Goal: Task Accomplishment & Management: Complete application form

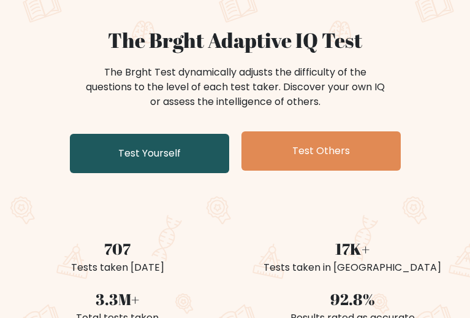
scroll to position [61, 0]
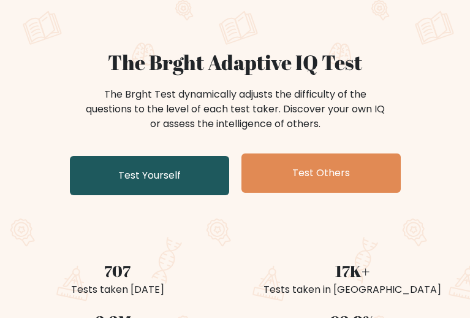
click at [140, 195] on link "Test Yourself" at bounding box center [149, 175] width 159 height 39
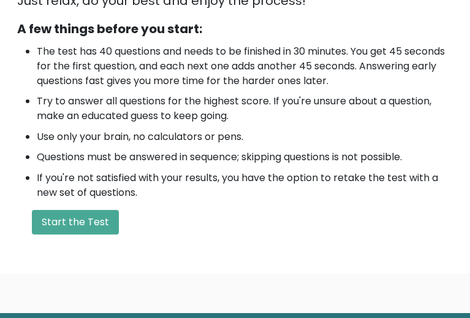
scroll to position [368, 0]
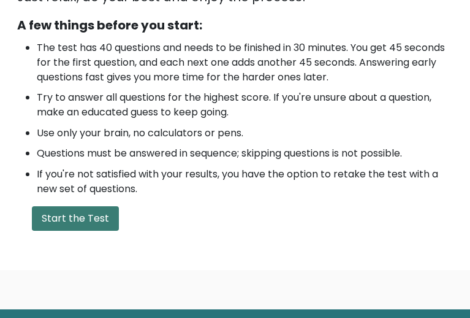
click at [119, 206] on button "Start the Test" at bounding box center [75, 218] width 87 height 25
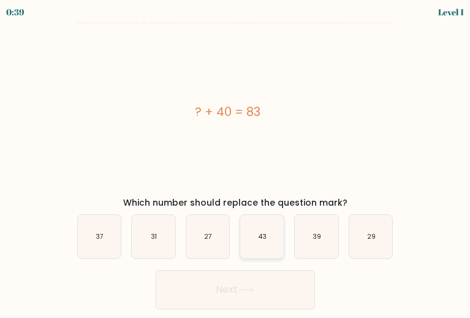
click at [277, 246] on icon "43" at bounding box center [262, 237] width 44 height 44
click at [236, 162] on input "d. 43" at bounding box center [235, 160] width 1 height 3
radio input "true"
click at [232, 289] on button "Next" at bounding box center [235, 289] width 159 height 39
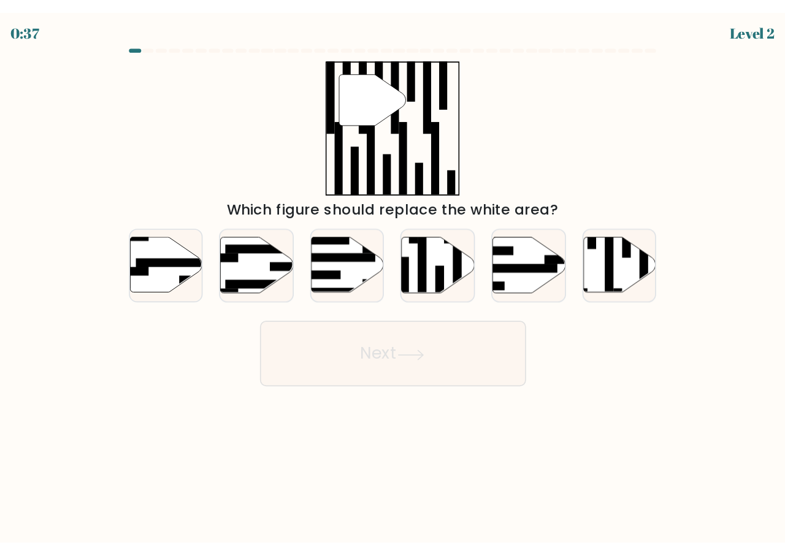
scroll to position [0, 0]
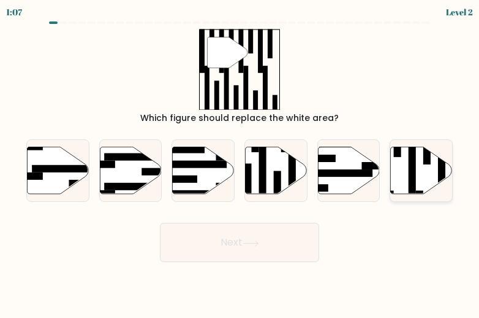
click at [419, 175] on icon at bounding box center [422, 170] width 62 height 47
click at [240, 162] on input "f." at bounding box center [240, 160] width 1 height 3
radio input "true"
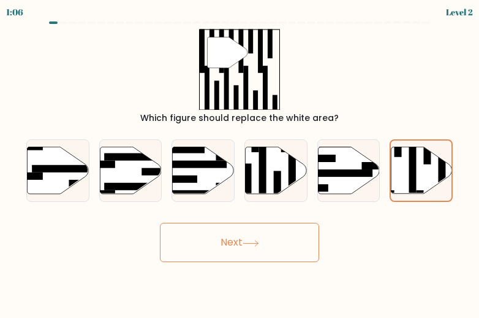
click at [240, 240] on button "Next" at bounding box center [239, 242] width 159 height 39
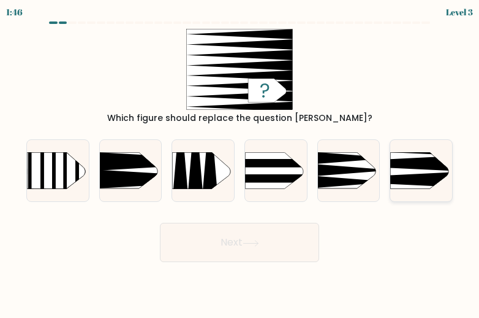
click at [432, 166] on icon at bounding box center [377, 163] width 161 height 15
click at [240, 162] on input "f." at bounding box center [240, 160] width 1 height 3
radio input "true"
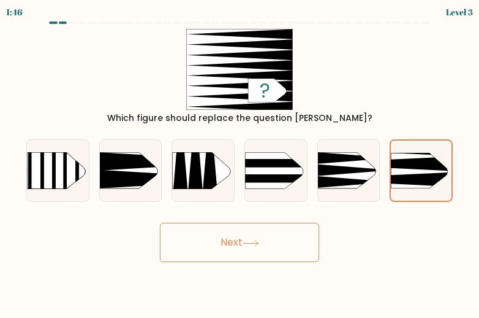
click at [240, 237] on button "Next" at bounding box center [239, 242] width 159 height 39
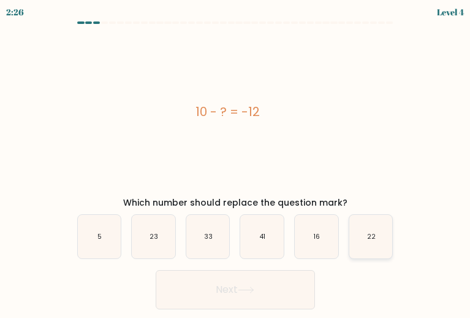
click at [376, 241] on text "22" at bounding box center [371, 236] width 9 height 9
click at [236, 162] on input "f. 22" at bounding box center [235, 160] width 1 height 3
radio input "true"
click at [231, 309] on button "Next" at bounding box center [235, 289] width 159 height 39
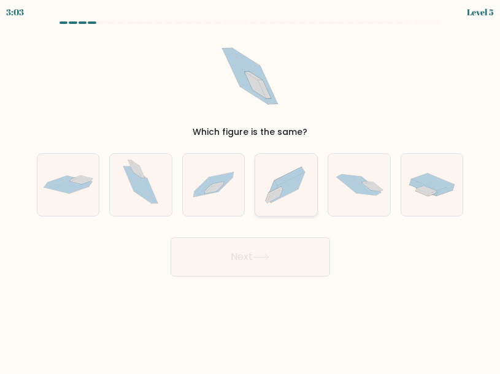
click at [262, 195] on icon at bounding box center [286, 185] width 62 height 55
click at [251, 190] on input "d." at bounding box center [250, 188] width 1 height 3
radio input "true"
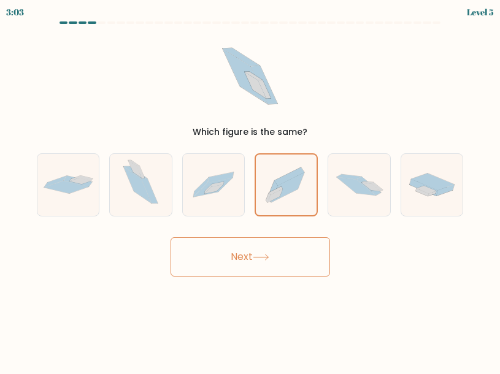
click at [237, 258] on button "Next" at bounding box center [249, 256] width 159 height 39
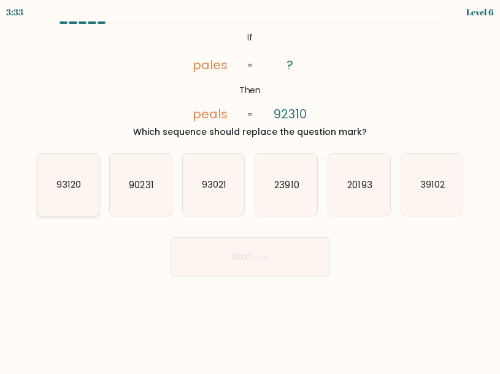
click at [63, 197] on icon "93120" at bounding box center [68, 185] width 62 height 62
click at [250, 190] on input "a. 93120" at bounding box center [250, 188] width 1 height 3
radio input "true"
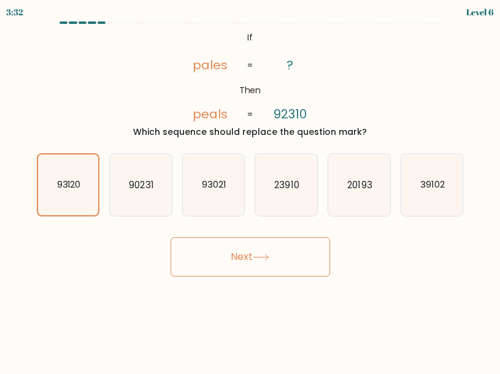
click at [259, 261] on button "Next" at bounding box center [249, 256] width 159 height 39
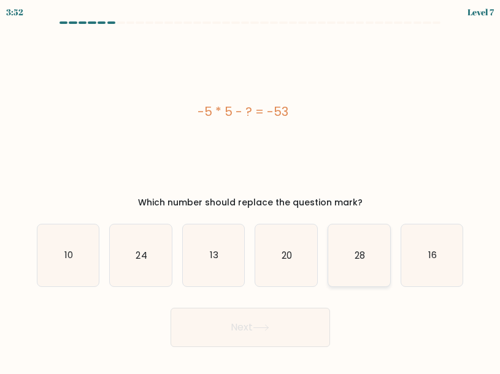
click at [381, 261] on icon "28" at bounding box center [359, 255] width 62 height 62
click at [251, 190] on input "e. 28" at bounding box center [250, 188] width 1 height 3
radio input "true"
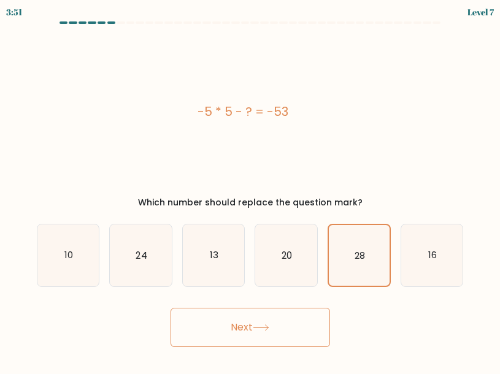
click at [241, 317] on button "Next" at bounding box center [249, 327] width 159 height 39
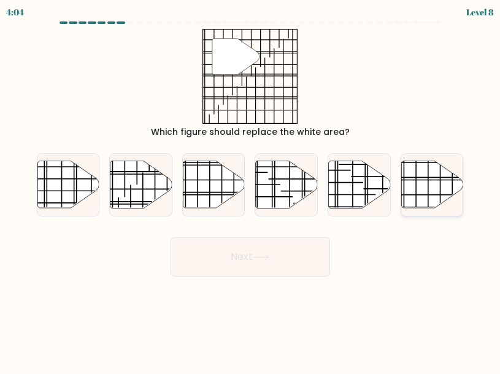
click at [429, 178] on line at bounding box center [450, 178] width 123 height 0
click at [251, 187] on input "f." at bounding box center [250, 188] width 1 height 3
radio input "true"
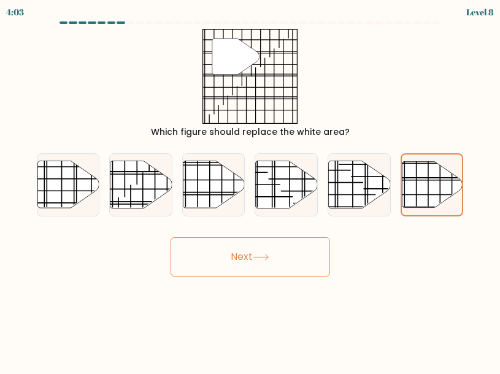
click at [256, 254] on icon at bounding box center [261, 257] width 17 height 7
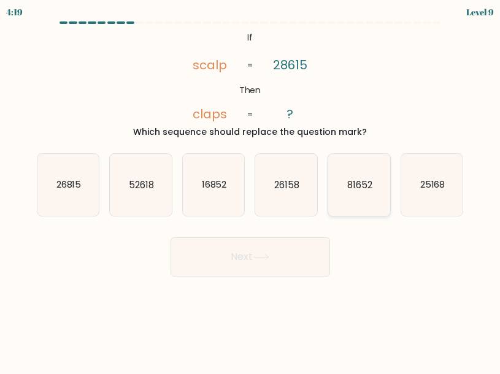
click at [361, 186] on text "81652" at bounding box center [359, 184] width 25 height 13
click at [251, 187] on input "e. 81652" at bounding box center [250, 188] width 1 height 3
radio input "true"
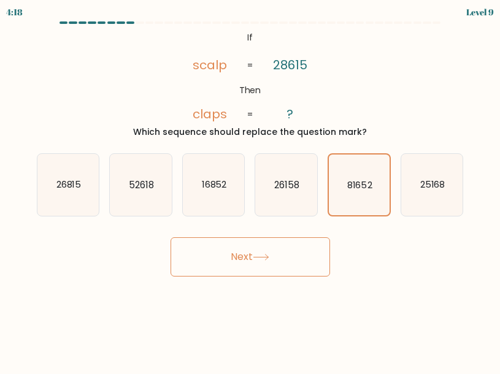
click at [245, 256] on button "Next" at bounding box center [249, 256] width 159 height 39
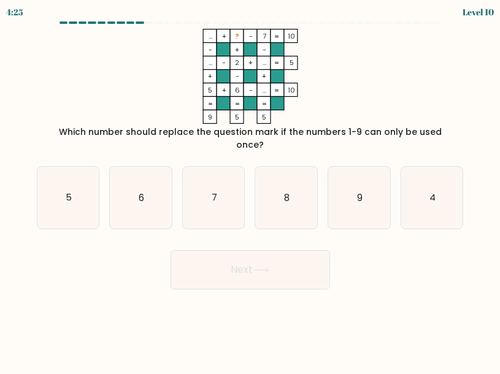
click at [263, 87] on tspan "..." at bounding box center [264, 90] width 4 height 10
click at [262, 91] on tspan "..." at bounding box center [264, 90] width 4 height 10
click at [280, 91] on rect at bounding box center [276, 89] width 13 height 13
click at [278, 91] on tspan "=" at bounding box center [276, 90] width 5 height 10
click at [348, 185] on icon "9" at bounding box center [359, 198] width 62 height 62
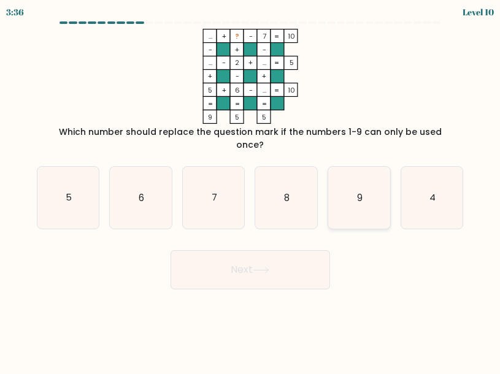
click at [251, 187] on input "e. 9" at bounding box center [250, 188] width 1 height 3
radio input "true"
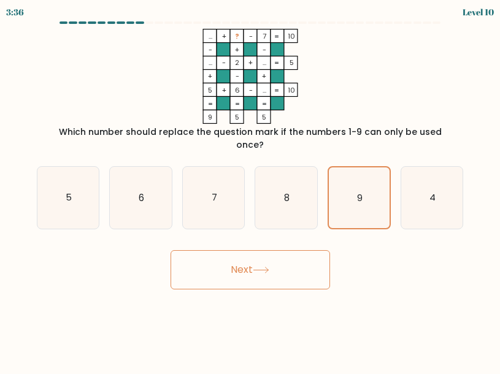
click at [245, 259] on button "Next" at bounding box center [249, 269] width 159 height 39
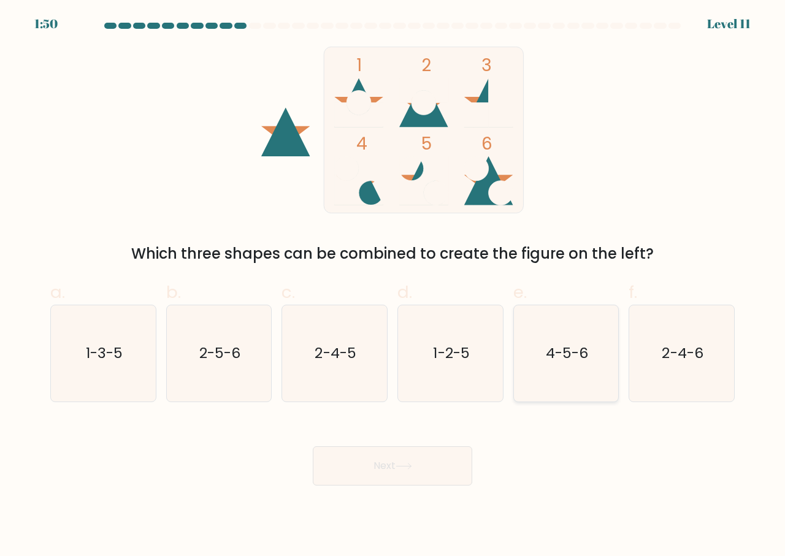
click at [479, 317] on text "4-5-6" at bounding box center [567, 353] width 42 height 20
click at [393, 286] on input "e. 4-5-6" at bounding box center [392, 282] width 1 height 8
radio input "true"
click at [386, 317] on button "Next" at bounding box center [392, 465] width 159 height 39
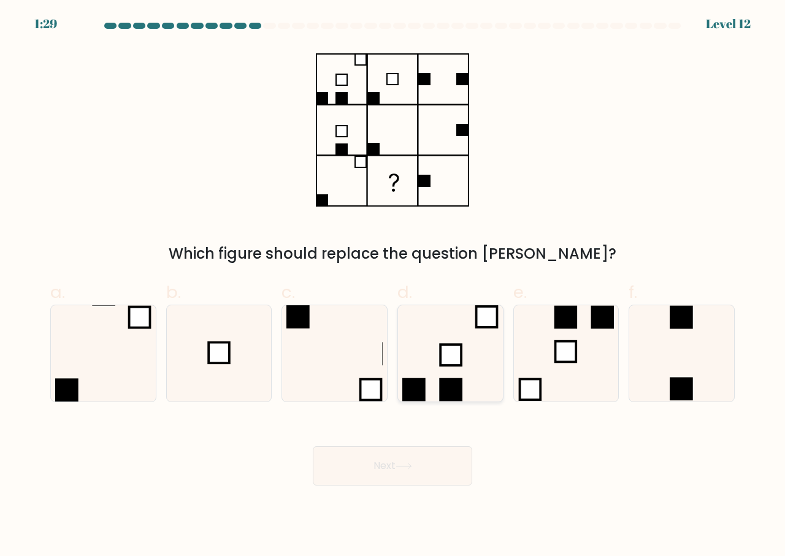
click at [457, 317] on rect at bounding box center [450, 355] width 21 height 21
click at [393, 286] on input "d." at bounding box center [392, 282] width 1 height 8
radio input "true"
click at [384, 317] on button "Next" at bounding box center [392, 465] width 159 height 39
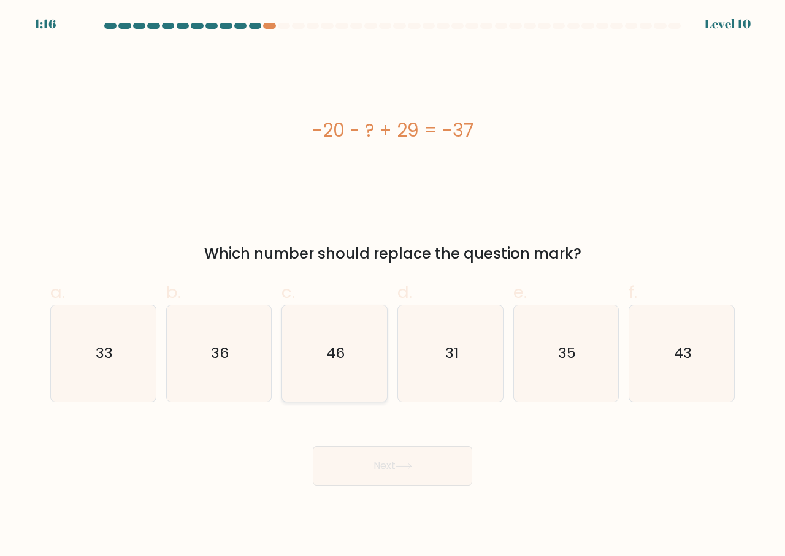
click at [356, 317] on icon "46" at bounding box center [334, 353] width 96 height 96
click at [392, 286] on input "c. 46" at bounding box center [392, 282] width 1 height 8
radio input "true"
click at [380, 317] on body "1:16 Level 10" at bounding box center [392, 278] width 785 height 556
click at [384, 317] on button "Next" at bounding box center [392, 465] width 159 height 39
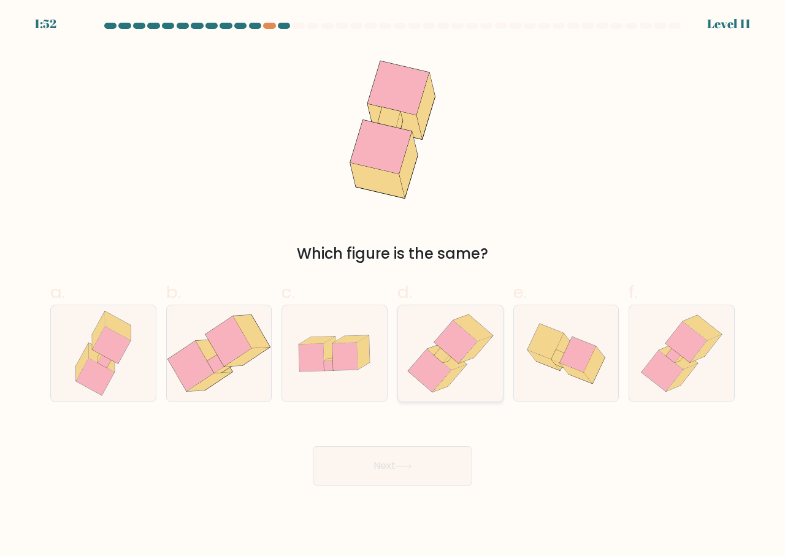
click at [452, 317] on icon at bounding box center [455, 342] width 43 height 42
click at [393, 286] on input "d." at bounding box center [392, 282] width 1 height 8
radio input "true"
click at [378, 317] on button "Next" at bounding box center [392, 465] width 159 height 39
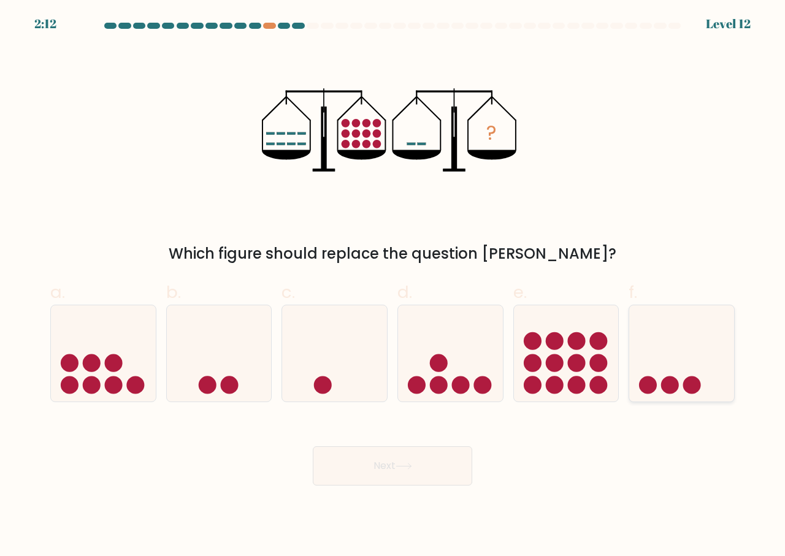
click at [479, 317] on icon at bounding box center [681, 353] width 105 height 86
click at [393, 286] on input "f." at bounding box center [392, 282] width 1 height 8
radio input "true"
click at [375, 317] on button "Next" at bounding box center [392, 465] width 159 height 39
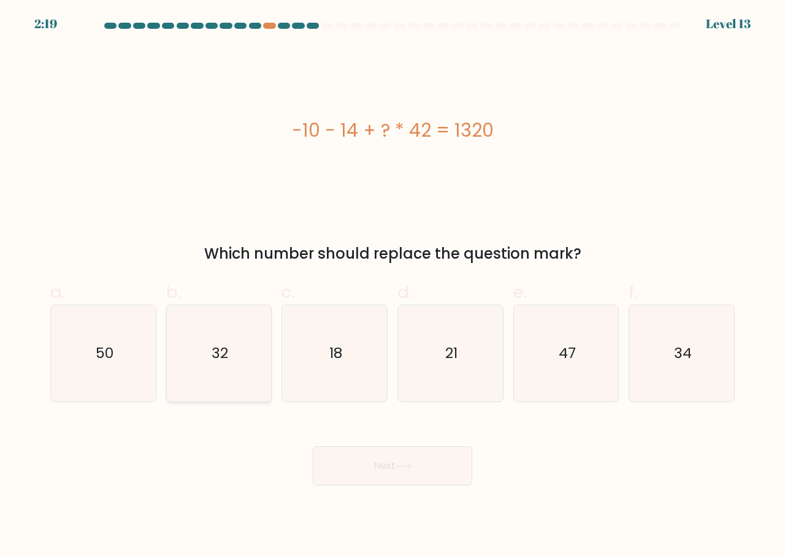
click at [212, 317] on icon "32" at bounding box center [219, 353] width 96 height 96
click at [392, 286] on input "b. 32" at bounding box center [392, 282] width 1 height 8
radio input "true"
click at [386, 317] on button "Next" at bounding box center [392, 465] width 159 height 39
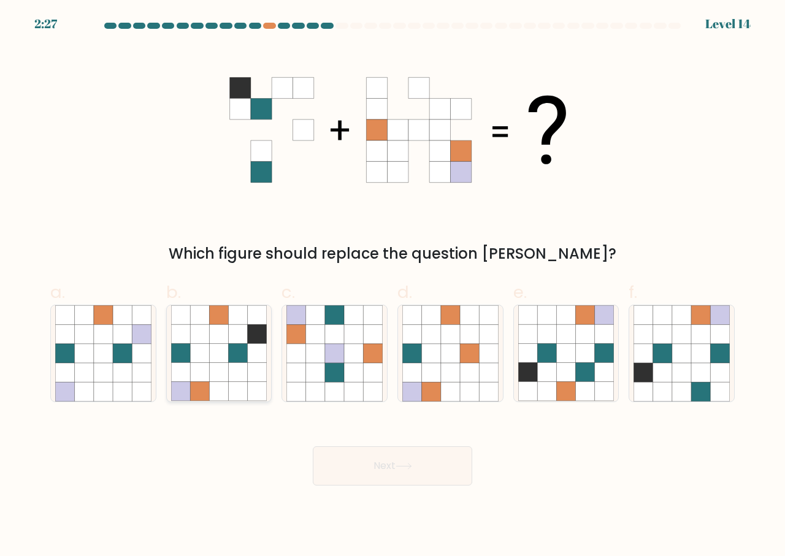
click at [218, 317] on icon at bounding box center [218, 372] width 19 height 19
click at [392, 286] on input "b." at bounding box center [392, 282] width 1 height 8
radio input "true"
click at [405, 317] on icon at bounding box center [403, 466] width 17 height 7
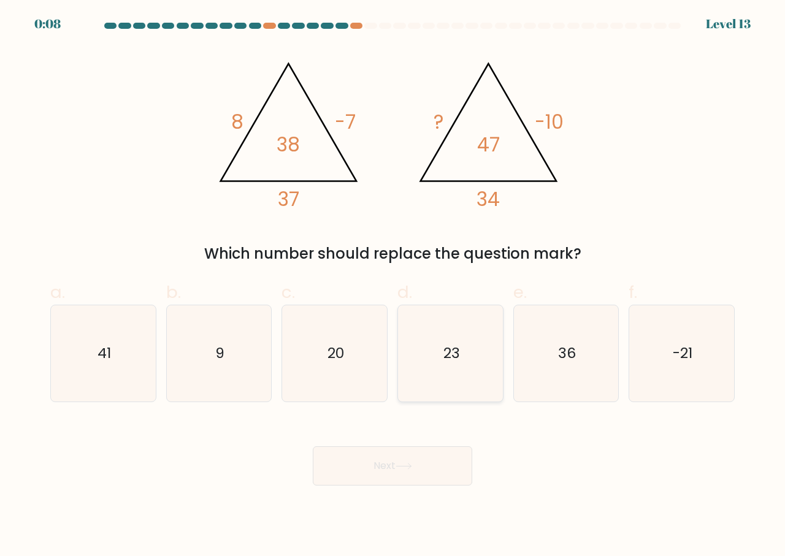
click at [469, 354] on icon "23" at bounding box center [450, 353] width 96 height 96
click at [393, 286] on input "d. 23" at bounding box center [392, 282] width 1 height 8
radio input "true"
click at [388, 468] on button "Next" at bounding box center [392, 465] width 159 height 39
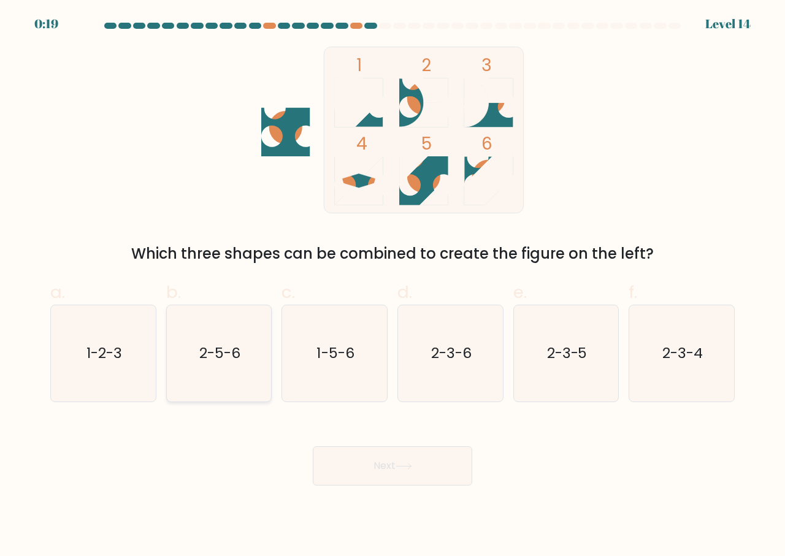
click at [207, 334] on icon "2-5-6" at bounding box center [219, 353] width 96 height 96
click at [392, 286] on input "b. 2-5-6" at bounding box center [392, 282] width 1 height 8
radio input "true"
click at [382, 473] on button "Next" at bounding box center [392, 465] width 159 height 39
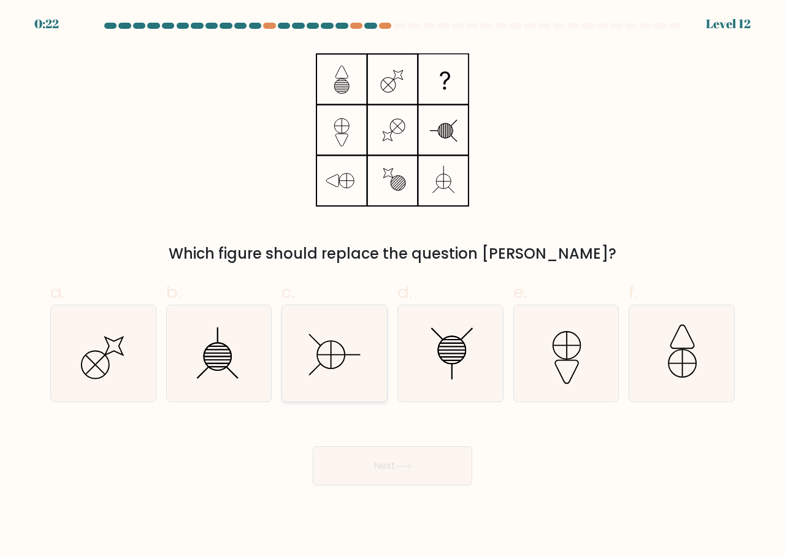
click at [331, 339] on icon at bounding box center [334, 353] width 96 height 96
click at [392, 286] on input "c." at bounding box center [392, 282] width 1 height 8
radio input "true"
click at [387, 470] on button "Next" at bounding box center [392, 465] width 159 height 39
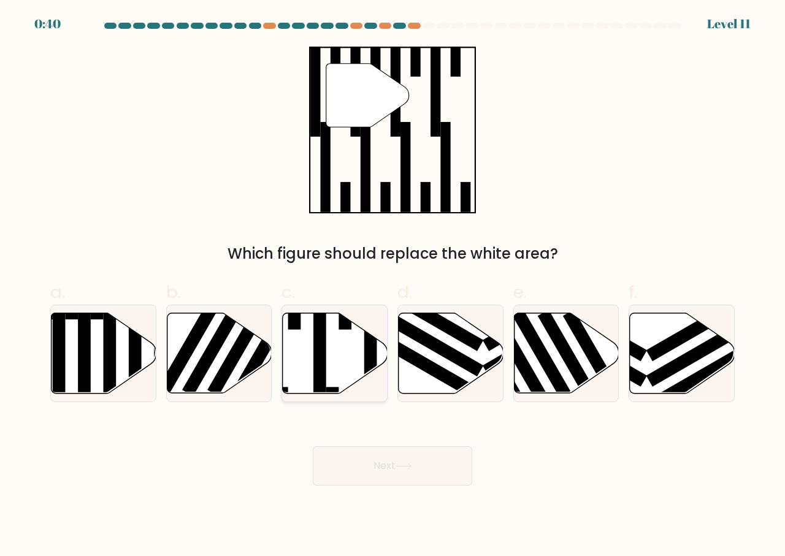
click at [343, 349] on icon at bounding box center [335, 353] width 105 height 80
click at [392, 286] on input "c." at bounding box center [392, 282] width 1 height 8
radio input "true"
click at [391, 457] on button "Next" at bounding box center [392, 465] width 159 height 39
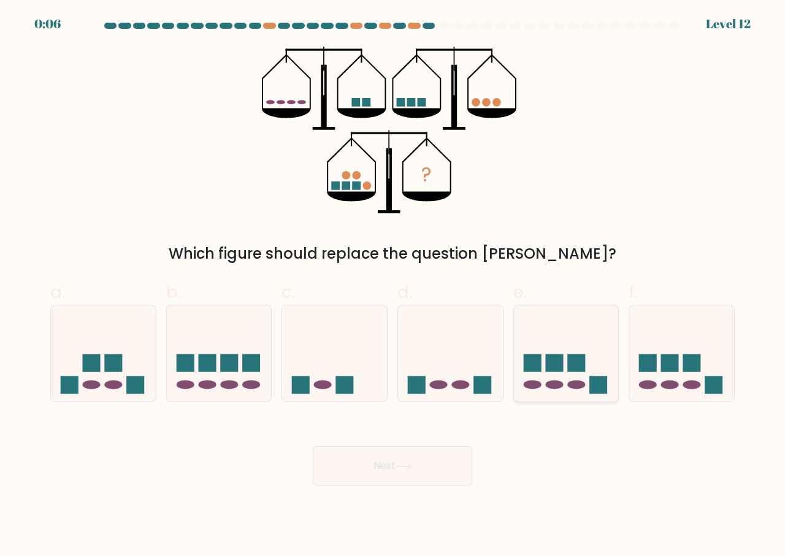
click at [592, 356] on icon at bounding box center [566, 353] width 105 height 86
click at [393, 286] on input "e." at bounding box center [392, 282] width 1 height 8
radio input "true"
drag, startPoint x: 233, startPoint y: 389, endPoint x: 334, endPoint y: 442, distance: 113.8
click at [234, 389] on ellipse at bounding box center [229, 385] width 18 height 9
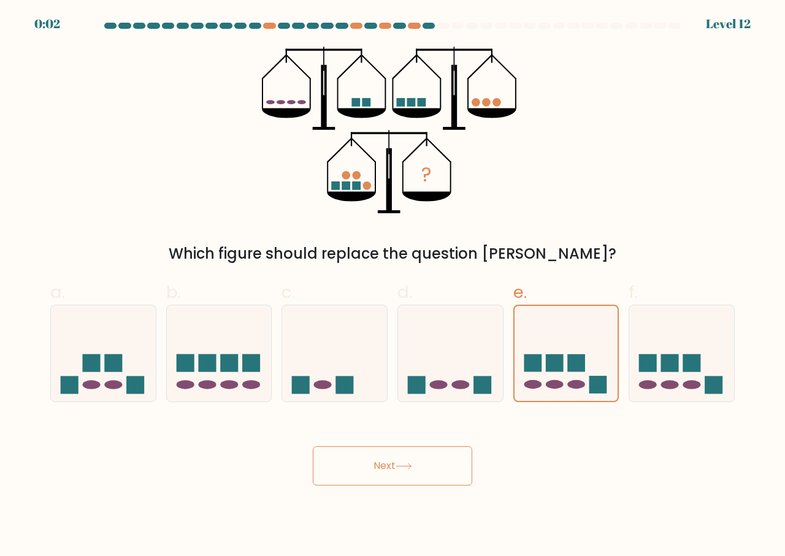
click at [392, 286] on input "b." at bounding box center [392, 282] width 1 height 8
radio input "true"
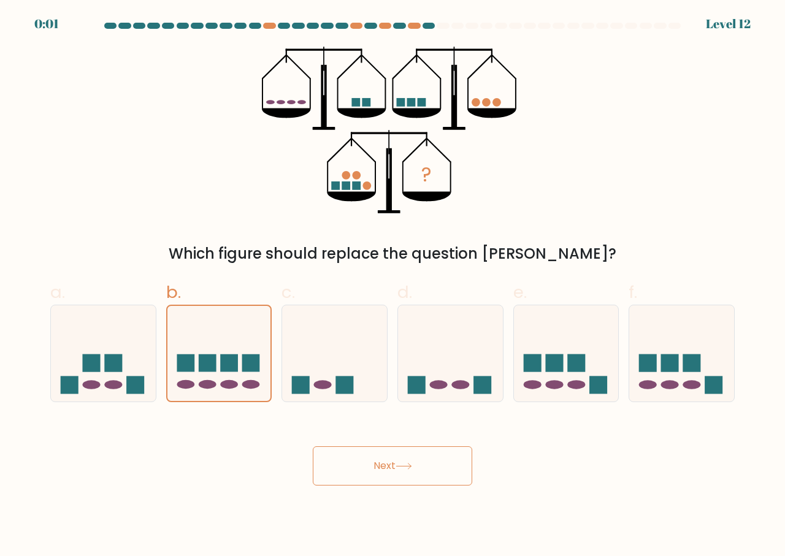
click at [395, 467] on button "Next" at bounding box center [392, 465] width 159 height 39
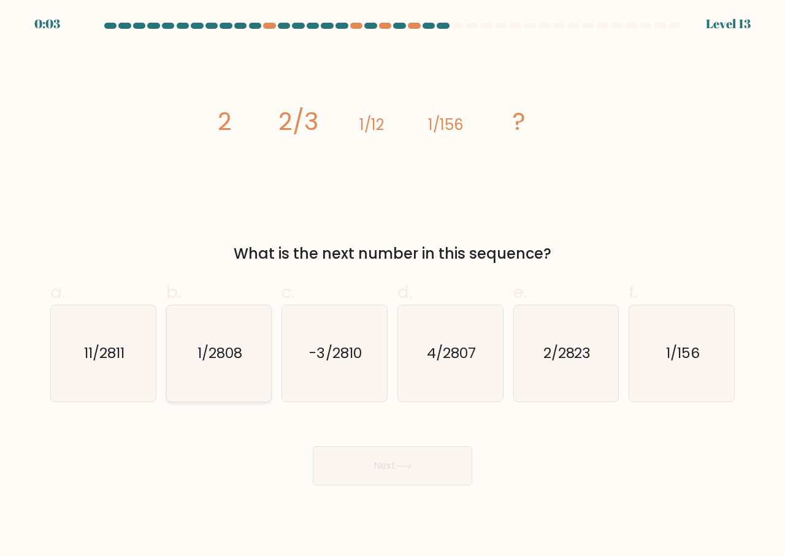
click at [237, 356] on text "1/2808" at bounding box center [219, 353] width 45 height 20
click at [392, 286] on input "b. 1/2808" at bounding box center [392, 282] width 1 height 8
radio input "true"
click at [380, 454] on button "Next" at bounding box center [392, 465] width 159 height 39
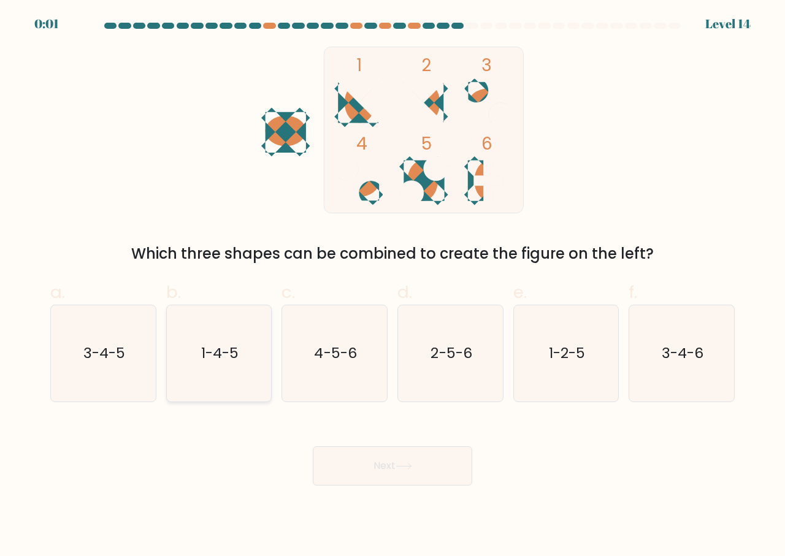
click at [221, 356] on text "1-4-5" at bounding box center [219, 353] width 37 height 20
click at [392, 286] on input "b. 1-4-5" at bounding box center [392, 282] width 1 height 8
radio input "true"
click at [329, 456] on button "Next" at bounding box center [392, 465] width 159 height 39
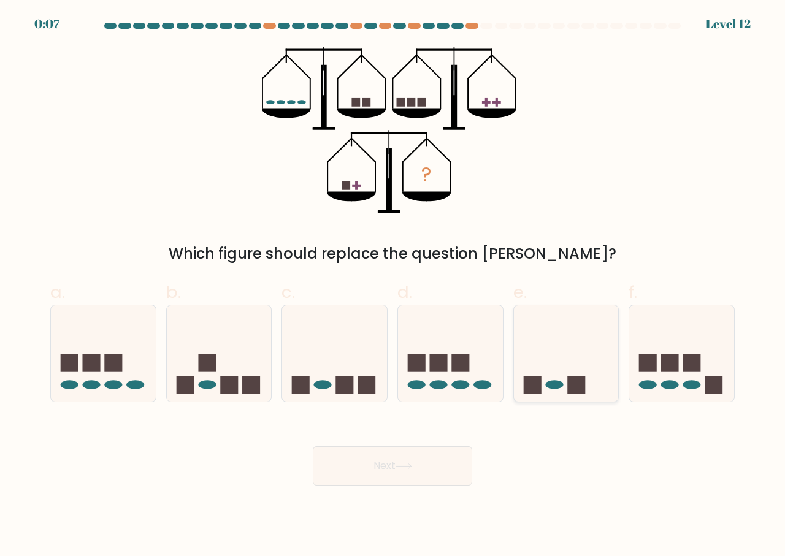
click at [568, 366] on icon at bounding box center [566, 353] width 105 height 86
click at [393, 286] on input "e." at bounding box center [392, 282] width 1 height 8
radio input "true"
click at [381, 460] on button "Next" at bounding box center [392, 465] width 159 height 39
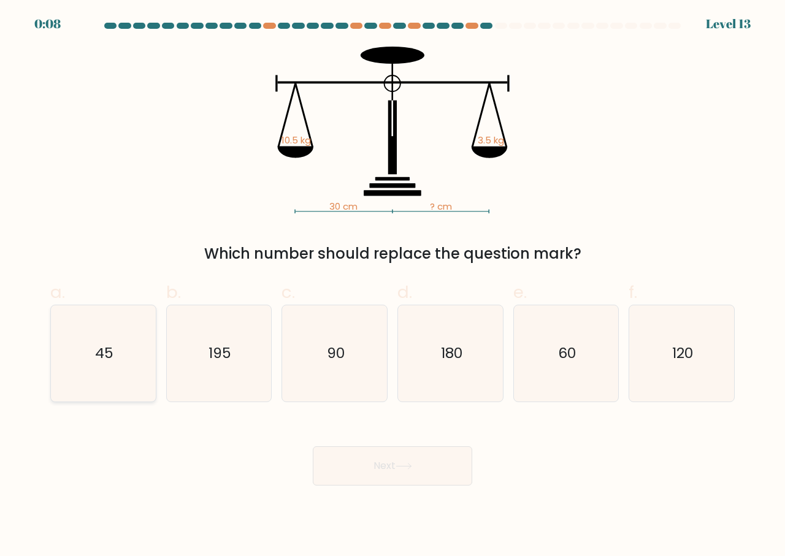
click at [110, 362] on text "45" at bounding box center [104, 353] width 18 height 20
click at [392, 286] on input "a. 45" at bounding box center [392, 282] width 1 height 8
radio input "true"
click at [394, 468] on button "Next" at bounding box center [392, 465] width 159 height 39
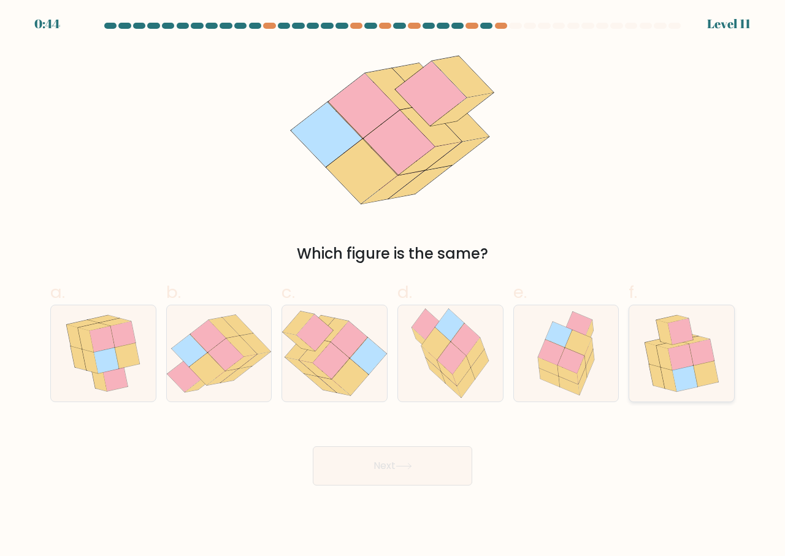
click at [707, 347] on icon at bounding box center [701, 353] width 25 height 26
click at [393, 286] on input "f." at bounding box center [392, 282] width 1 height 8
radio input "true"
click at [392, 470] on button "Next" at bounding box center [392, 465] width 159 height 39
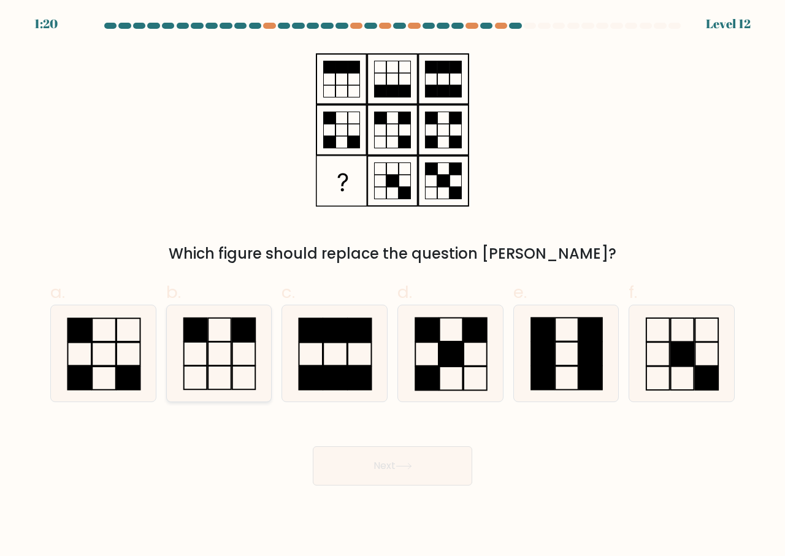
click at [213, 357] on icon at bounding box center [219, 353] width 96 height 96
click at [392, 286] on input "b." at bounding box center [392, 282] width 1 height 8
radio input "true"
click at [403, 471] on button "Next" at bounding box center [392, 465] width 159 height 39
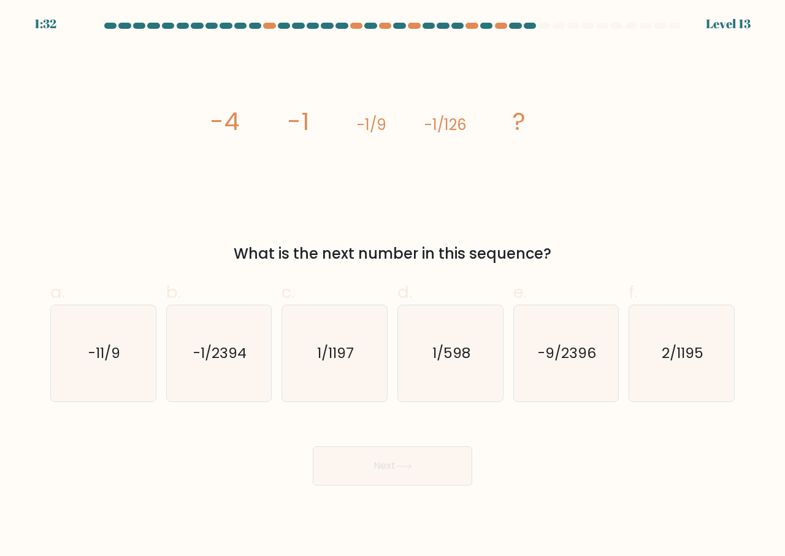
click at [392, 187] on icon "image/svg+xml -4 -1 -1/9 -1/126 ?" at bounding box center [392, 130] width 368 height 167
click at [234, 363] on text "-1/2394" at bounding box center [219, 353] width 53 height 20
click at [392, 286] on input "b. -1/2394" at bounding box center [392, 282] width 1 height 8
radio input "true"
drag, startPoint x: 392, startPoint y: 467, endPoint x: 394, endPoint y: 457, distance: 9.4
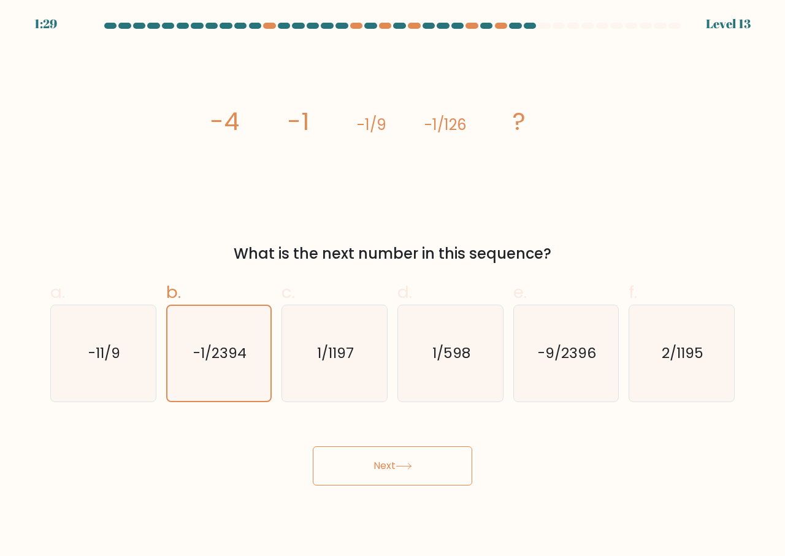
click at [391, 467] on button "Next" at bounding box center [392, 465] width 159 height 39
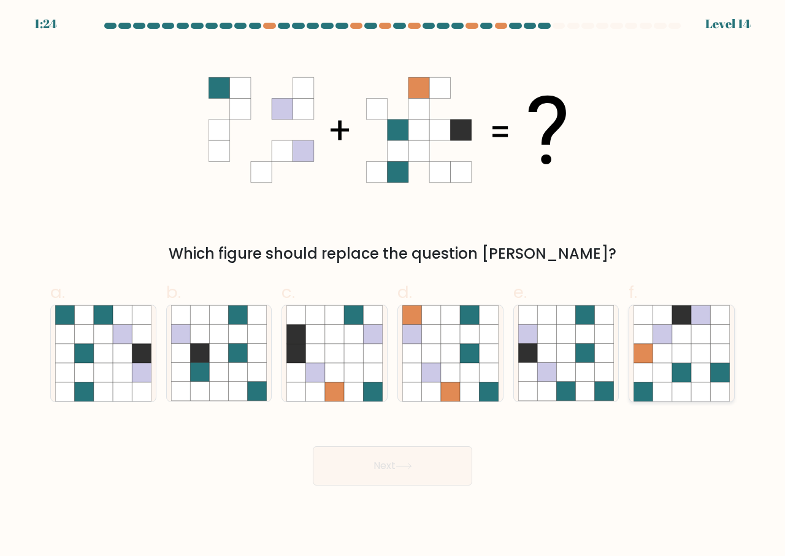
click at [689, 335] on icon at bounding box center [681, 334] width 19 height 19
click at [393, 286] on input "f." at bounding box center [392, 282] width 1 height 8
radio input "true"
drag, startPoint x: 386, startPoint y: 462, endPoint x: 441, endPoint y: 335, distance: 139.0
click at [387, 462] on button "Next" at bounding box center [392, 465] width 159 height 39
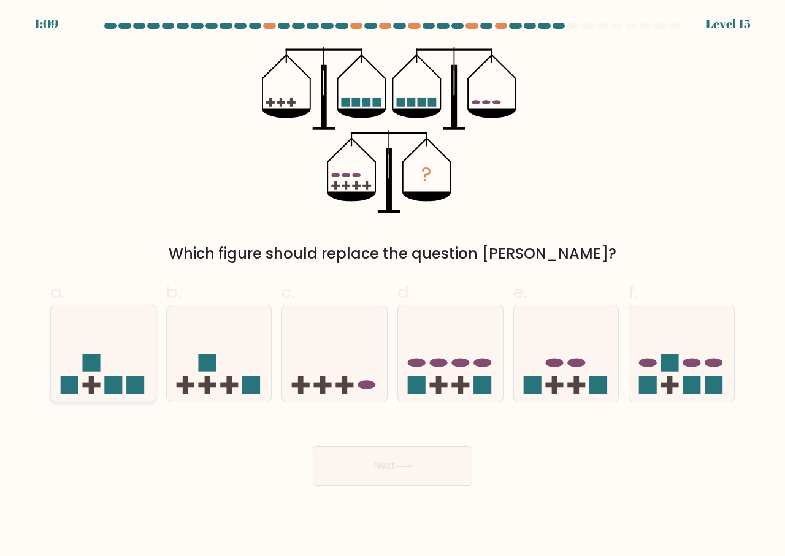
click at [101, 360] on icon at bounding box center [103, 353] width 105 height 86
click at [392, 286] on input "a." at bounding box center [392, 282] width 1 height 8
radio input "true"
click at [392, 471] on button "Next" at bounding box center [392, 465] width 159 height 39
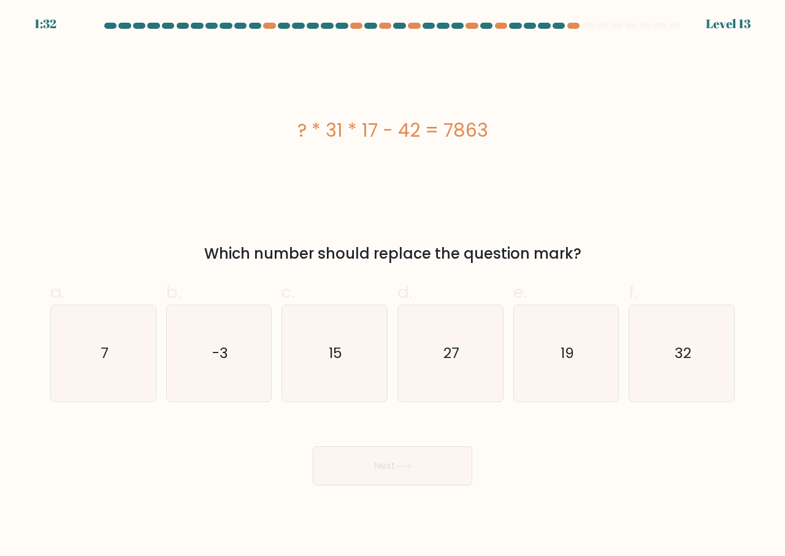
click at [350, 82] on div "? * 31 * 17 - 42 = 7863" at bounding box center [392, 130] width 684 height 167
click at [313, 362] on icon "15" at bounding box center [334, 353] width 96 height 96
click at [392, 286] on input "c. 15" at bounding box center [392, 282] width 1 height 8
radio input "true"
click at [389, 470] on button "Next" at bounding box center [392, 465] width 159 height 39
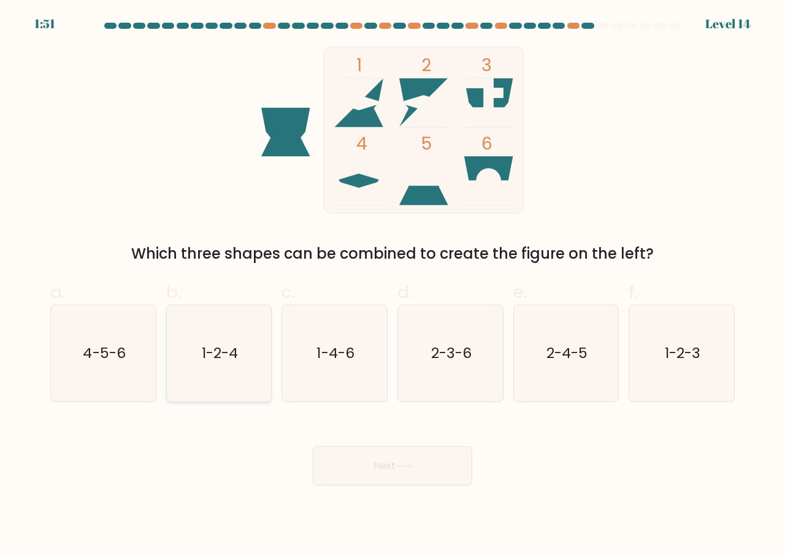
click at [227, 384] on icon "1-2-4" at bounding box center [219, 353] width 96 height 96
click at [392, 286] on input "b. 1-2-4" at bounding box center [392, 282] width 1 height 8
radio input "true"
drag, startPoint x: 380, startPoint y: 467, endPoint x: 389, endPoint y: 443, distance: 25.4
click at [381, 467] on button "Next" at bounding box center [392, 465] width 159 height 39
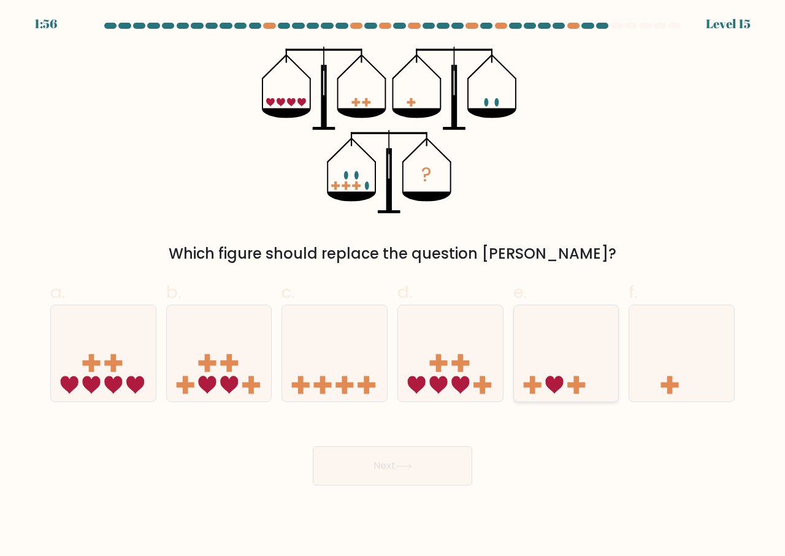
click at [554, 376] on icon at bounding box center [566, 353] width 105 height 86
click at [393, 286] on input "e." at bounding box center [392, 282] width 1 height 8
radio input "true"
click at [385, 470] on button "Next" at bounding box center [392, 465] width 159 height 39
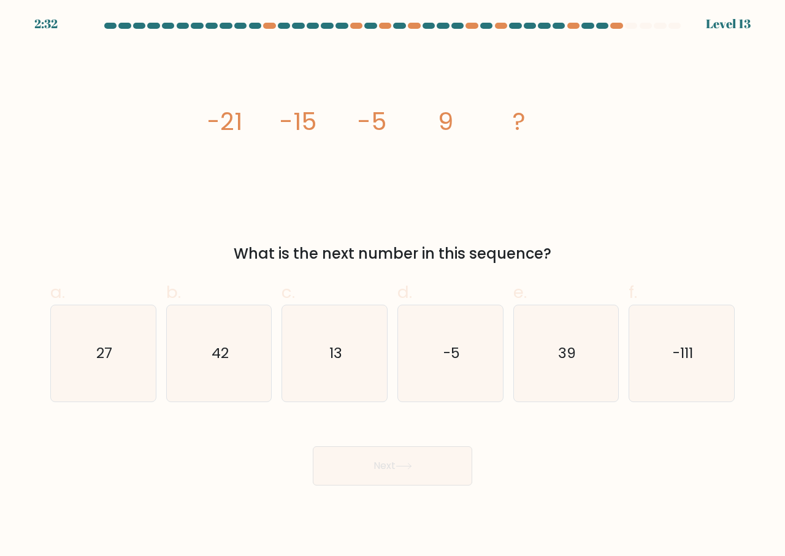
drag, startPoint x: 511, startPoint y: 521, endPoint x: 502, endPoint y: 544, distance: 24.3
click at [511, 521] on body "2:32 Level 13" at bounding box center [392, 278] width 785 height 556
click at [408, 115] on icon "image/svg+xml -21 -15 -5 9 ?" at bounding box center [392, 130] width 368 height 167
click at [102, 369] on icon "27" at bounding box center [103, 353] width 96 height 96
click at [392, 286] on input "a. 27" at bounding box center [392, 282] width 1 height 8
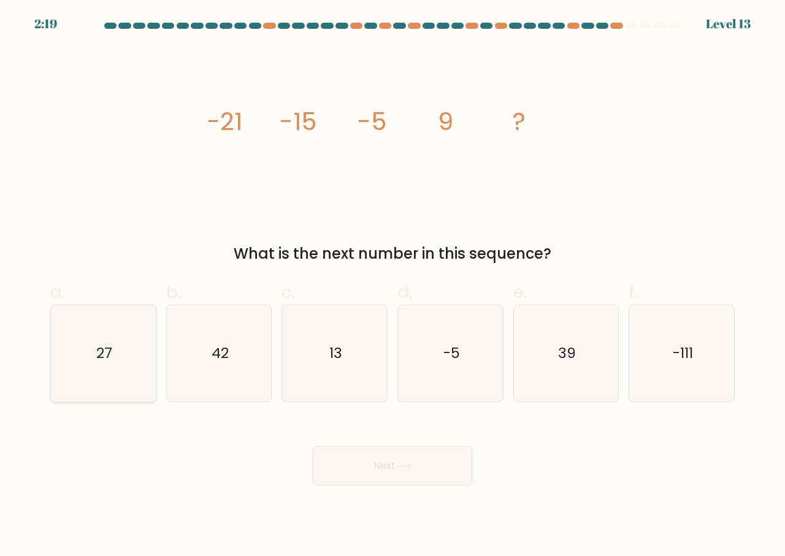
radio input "true"
click at [389, 460] on button "Next" at bounding box center [392, 465] width 159 height 39
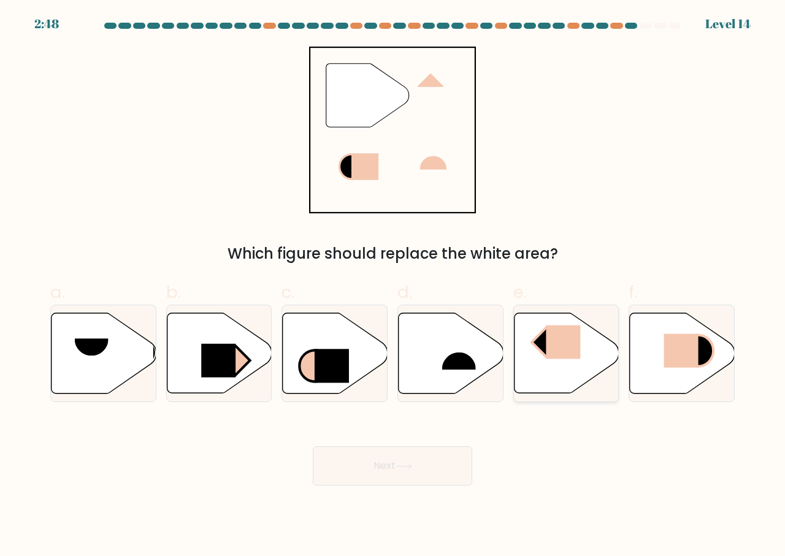
click at [554, 337] on rect at bounding box center [563, 343] width 34 height 34
click at [393, 286] on input "e." at bounding box center [392, 282] width 1 height 8
radio input "true"
click at [386, 465] on button "Next" at bounding box center [392, 465] width 159 height 39
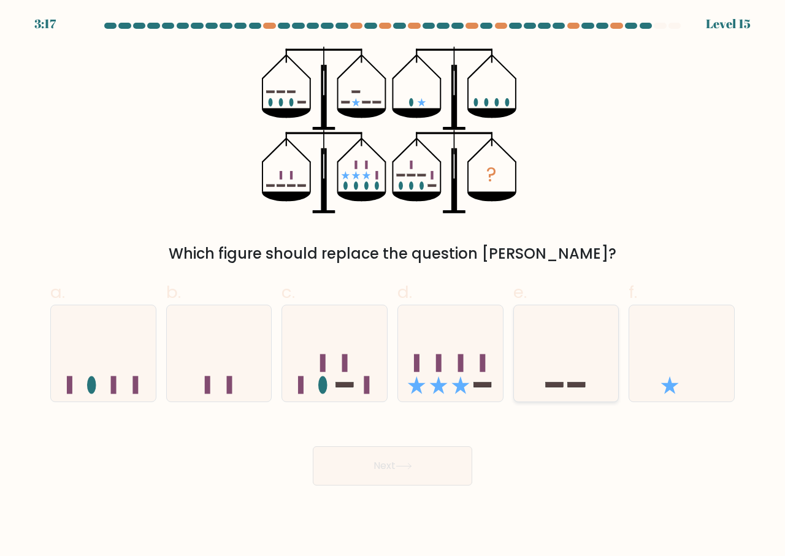
click at [542, 363] on icon at bounding box center [566, 353] width 105 height 86
click at [393, 286] on input "e." at bounding box center [392, 282] width 1 height 8
radio input "true"
click at [398, 455] on button "Next" at bounding box center [392, 465] width 159 height 39
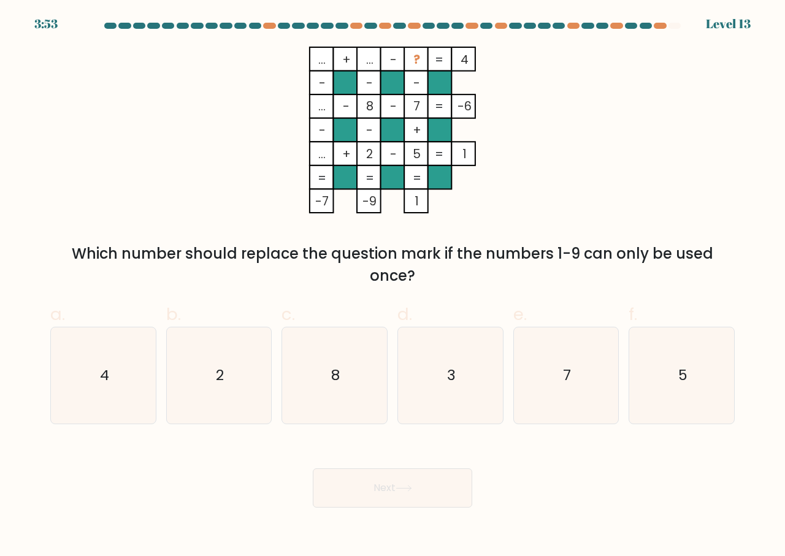
click at [630, 514] on body "3:53 Level 13" at bounding box center [392, 278] width 785 height 556
click at [553, 83] on icon "... + ... - ? 4 - - - ... - 8 - 7 -6 - - + ... + 2 - 5 = 1 = = = = -7 -9 1 =" at bounding box center [392, 130] width 368 height 167
click at [442, 368] on icon "3" at bounding box center [450, 375] width 96 height 96
click at [393, 286] on input "d. 3" at bounding box center [392, 282] width 1 height 8
radio input "true"
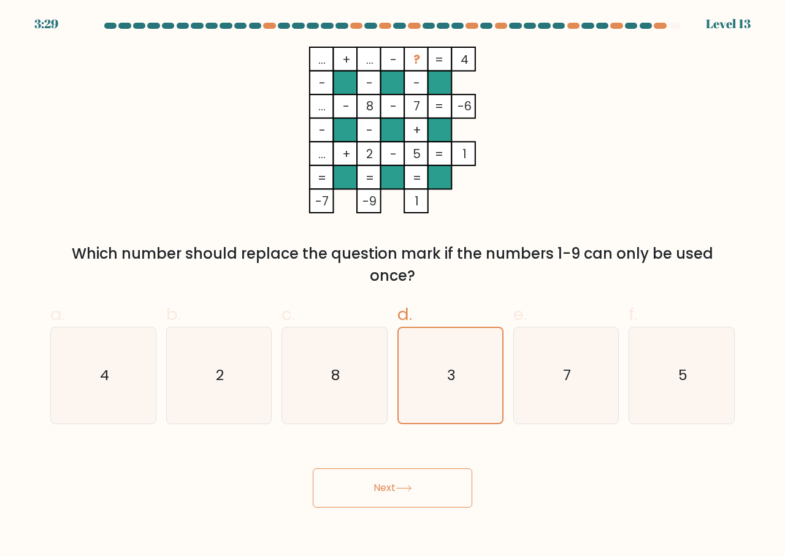
click at [398, 509] on body "3:29 Level 13" at bounding box center [392, 278] width 785 height 556
click at [390, 484] on button "Next" at bounding box center [392, 487] width 159 height 39
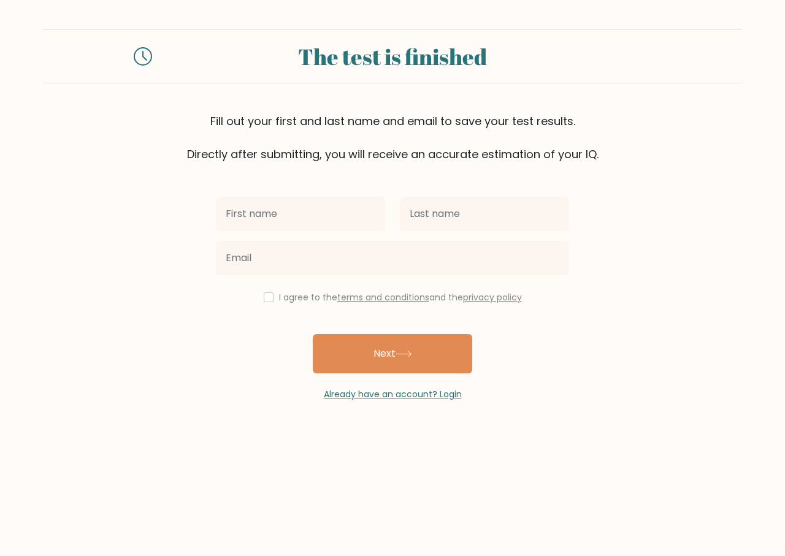
click at [314, 216] on input "text" at bounding box center [300, 214] width 169 height 34
type input "hel"
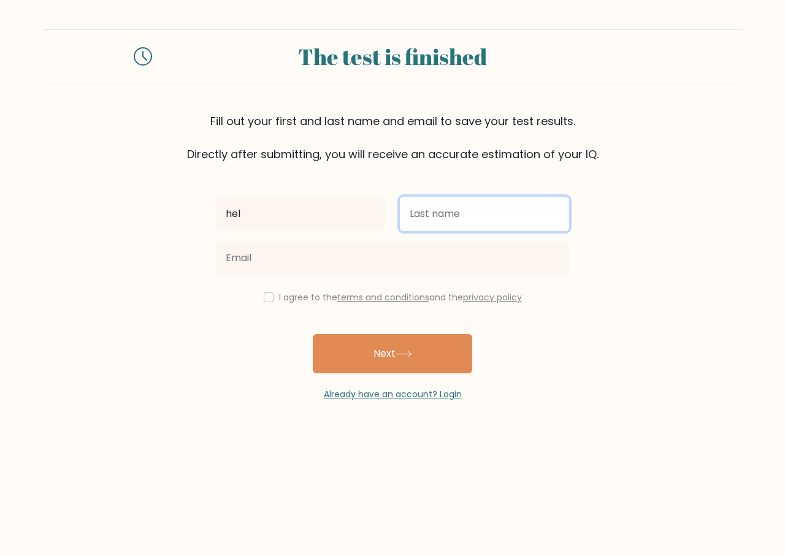
click at [470, 219] on input "text" at bounding box center [484, 214] width 169 height 34
type input "vdv"
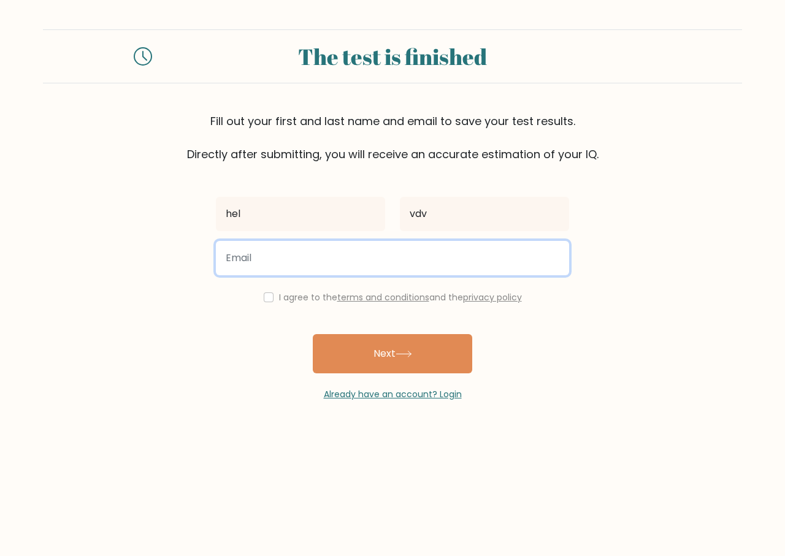
click at [380, 267] on input "email" at bounding box center [392, 258] width 353 height 34
type input "[PERSON_NAME][EMAIL_ADDRESS][DOMAIN_NAME]"
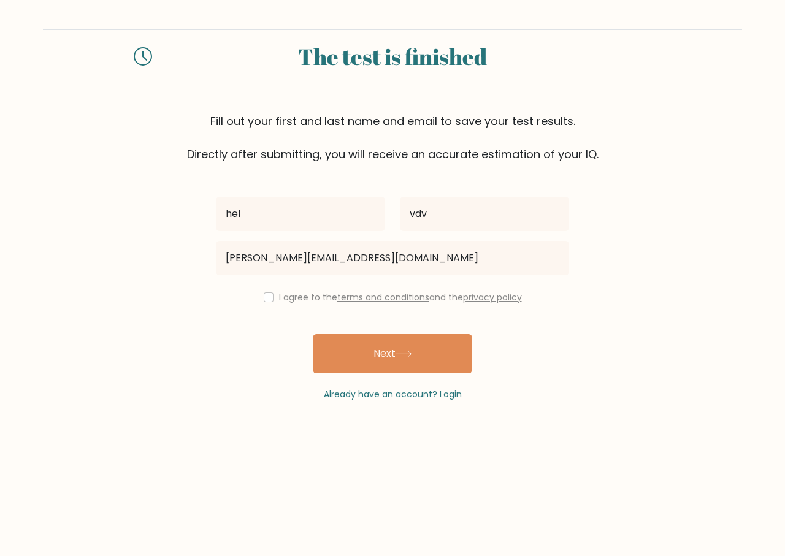
click at [279, 294] on label "I agree to the terms and conditions and the privacy policy" at bounding box center [400, 297] width 243 height 12
click at [269, 300] on input "checkbox" at bounding box center [269, 297] width 10 height 10
checkbox input "true"
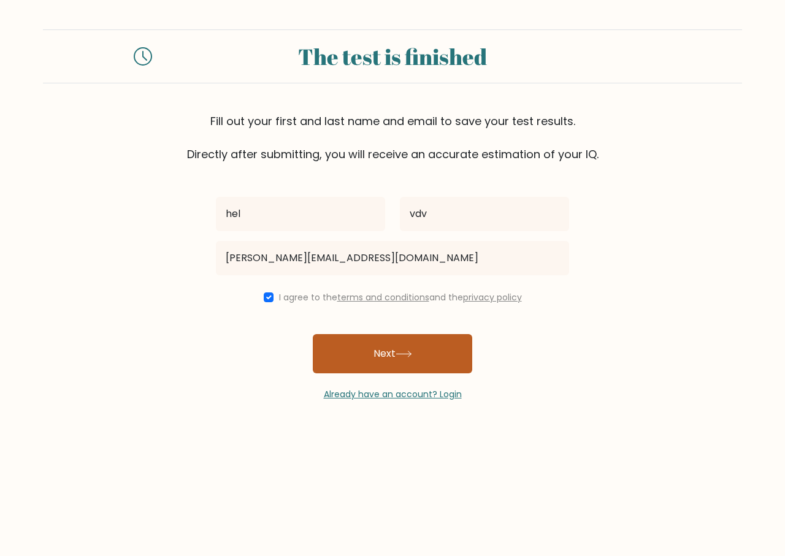
click at [394, 362] on button "Next" at bounding box center [392, 353] width 159 height 39
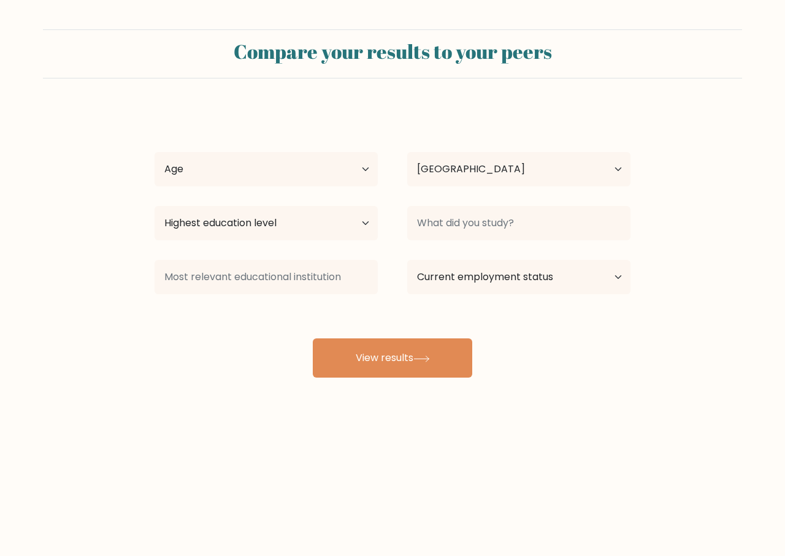
select select "UA"
click at [342, 170] on select "Age Under 18 years old 18-24 years old 25-34 years old 35-44 years old 45-54 ye…" at bounding box center [266, 169] width 223 height 34
select select "min_18"
click at [155, 152] on select "Age Under 18 years old 18-24 years old 25-34 years old 35-44 years old 45-54 ye…" at bounding box center [266, 169] width 223 height 34
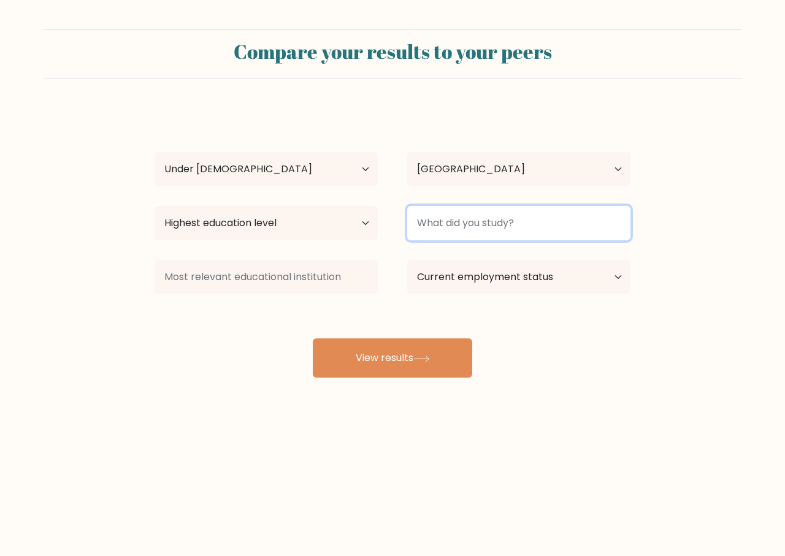
click at [446, 235] on input at bounding box center [518, 223] width 223 height 34
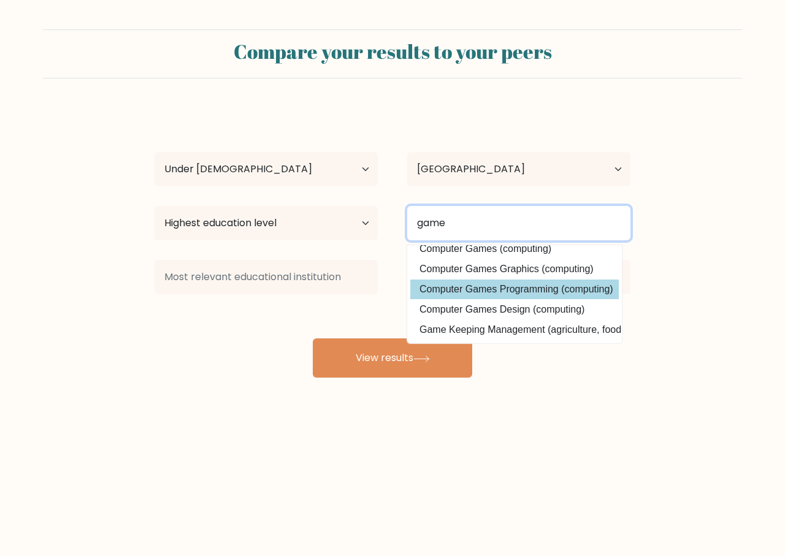
scroll to position [18, 0]
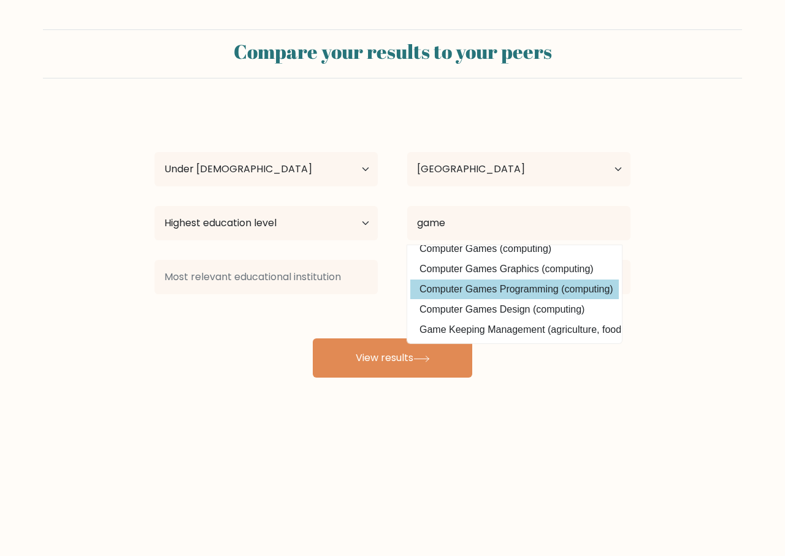
click at [578, 280] on option "Computer Games Programming (computing)" at bounding box center [514, 290] width 208 height 20
type input "Computer Games Programming"
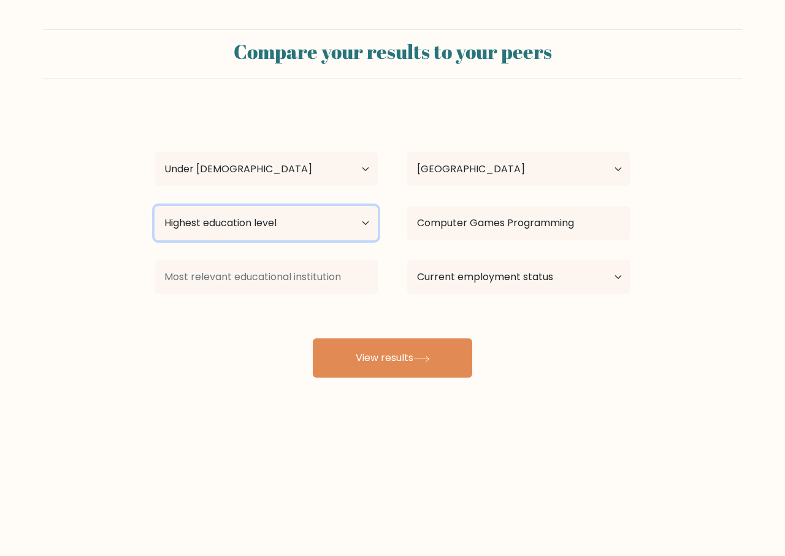
click at [324, 229] on select "Highest education level No schooling Primary Lower Secondary Upper Secondary Oc…" at bounding box center [266, 223] width 223 height 34
select select "primary"
click at [155, 206] on select "Highest education level No schooling Primary Lower Secondary Upper Secondary Oc…" at bounding box center [266, 223] width 223 height 34
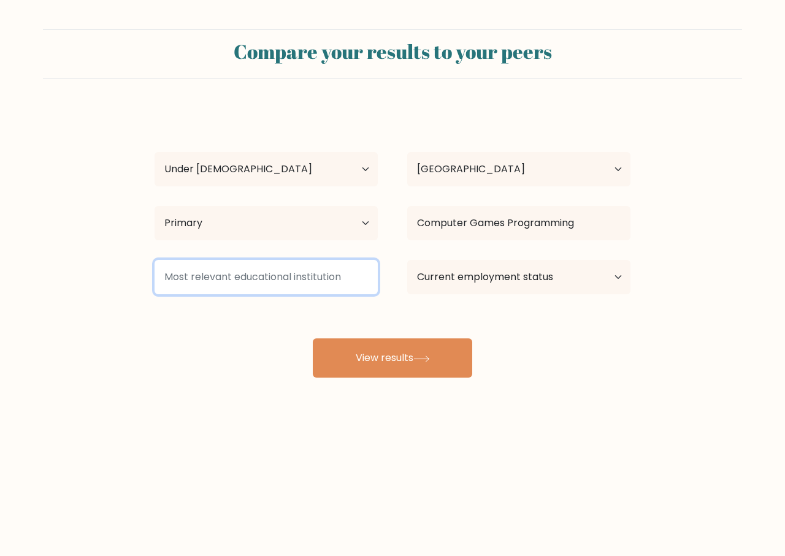
click at [283, 280] on input at bounding box center [266, 277] width 223 height 34
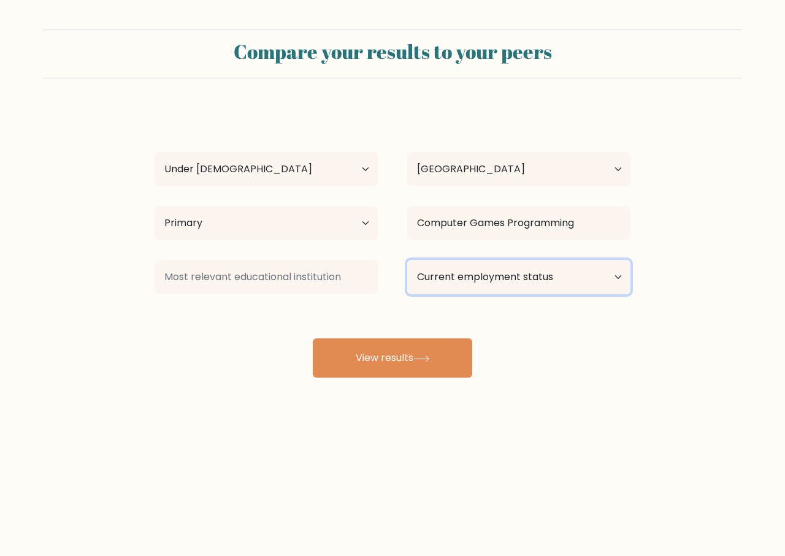
click at [464, 277] on select "Current employment status Employed Student Retired Other / prefer not to answer" at bounding box center [518, 277] width 223 height 34
click at [531, 284] on select "Current employment status Employed Student Retired Other / prefer not to answer" at bounding box center [518, 277] width 223 height 34
select select "student"
click at [407, 260] on select "Current employment status Employed Student Retired Other / prefer not to answer" at bounding box center [518, 277] width 223 height 34
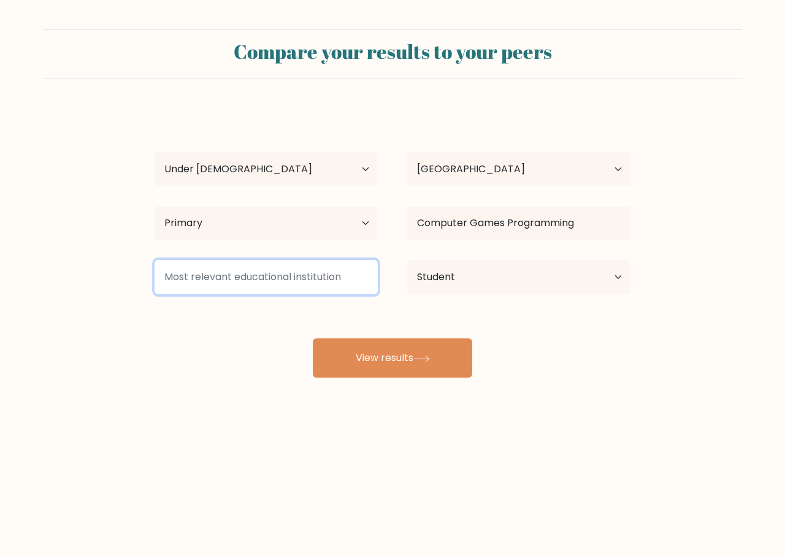
click at [269, 281] on input at bounding box center [266, 277] width 223 height 34
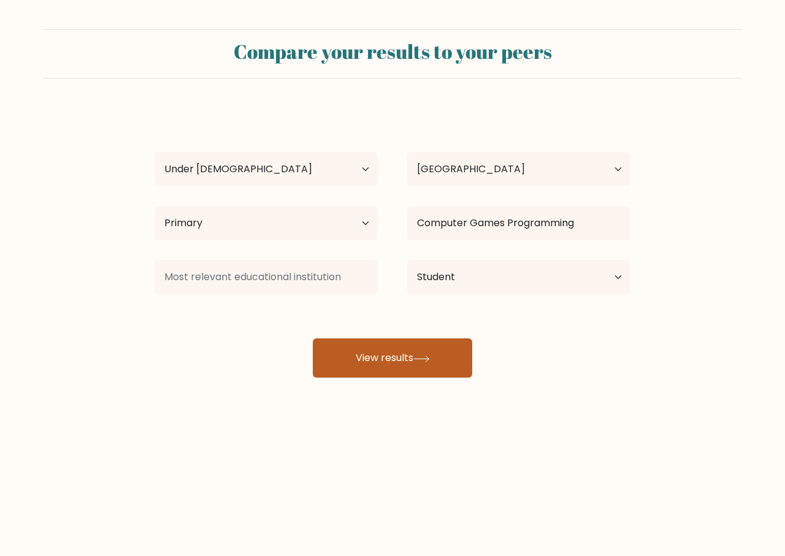
click at [391, 359] on button "View results" at bounding box center [392, 357] width 159 height 39
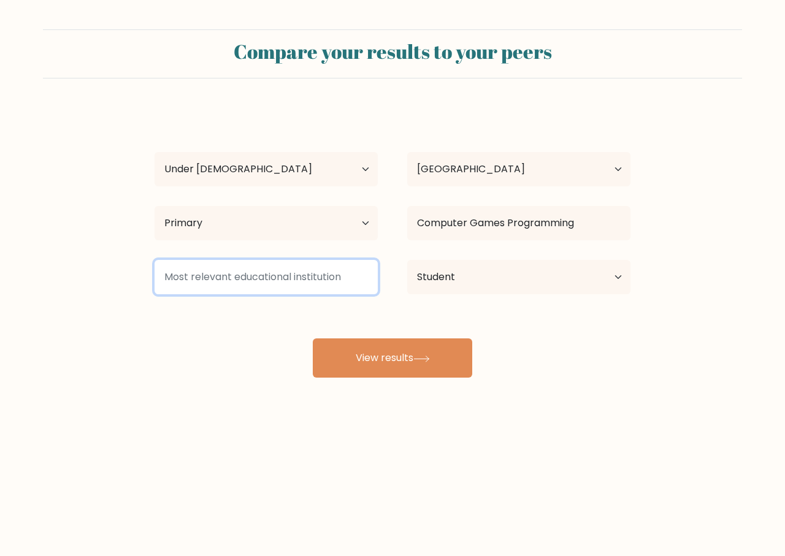
click at [291, 287] on input at bounding box center [266, 277] width 223 height 34
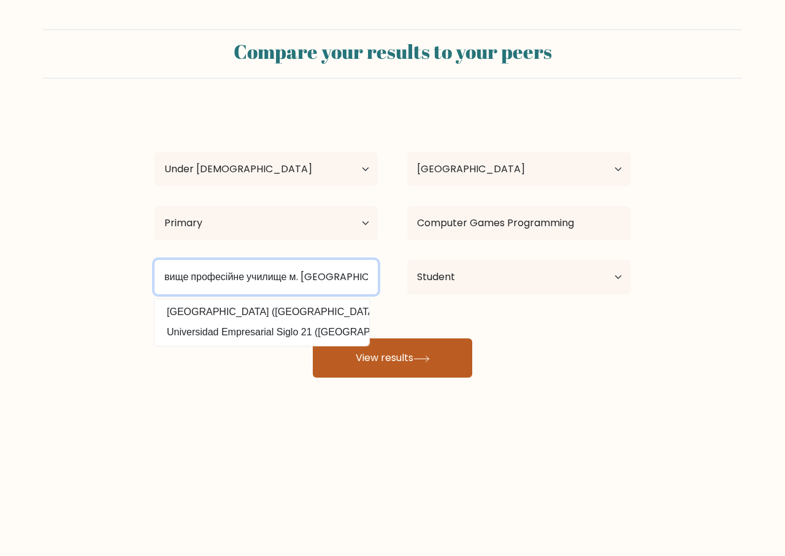
type input "вище професійне училище м. миколаїва #21"
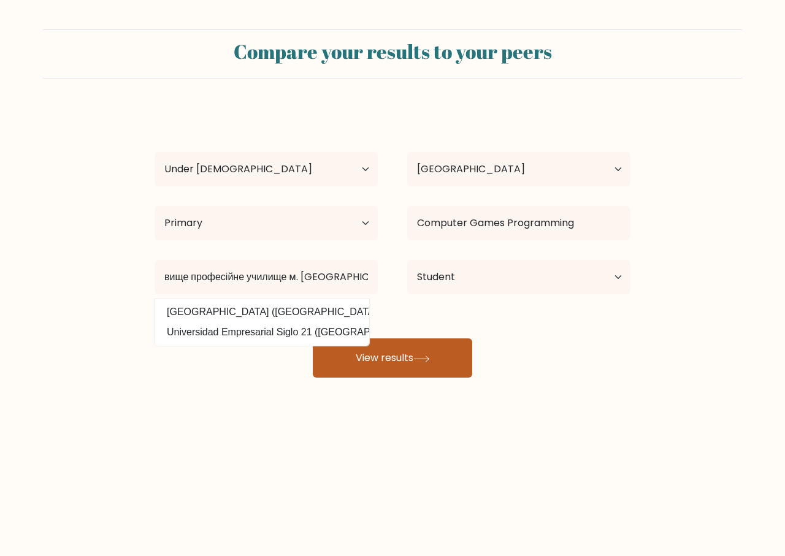
click at [394, 367] on button "View results" at bounding box center [392, 357] width 159 height 39
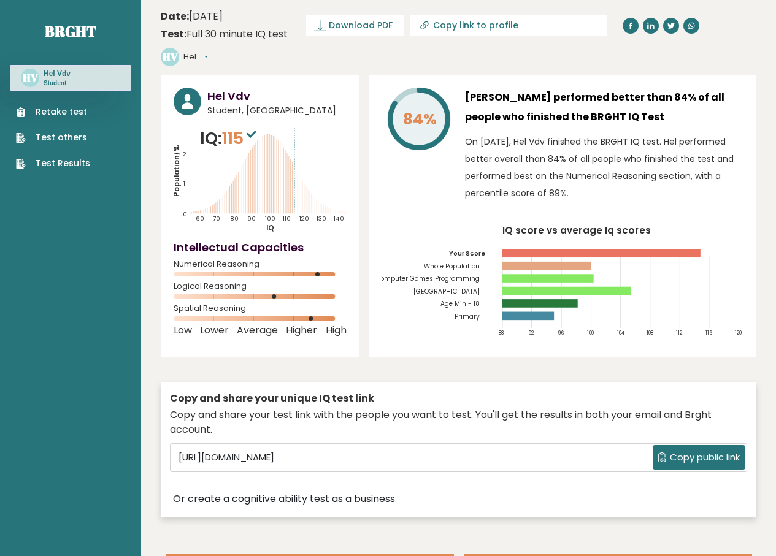
click at [73, 164] on link "Test Results" at bounding box center [53, 163] width 74 height 13
click at [53, 114] on link "Retake test" at bounding box center [53, 111] width 74 height 13
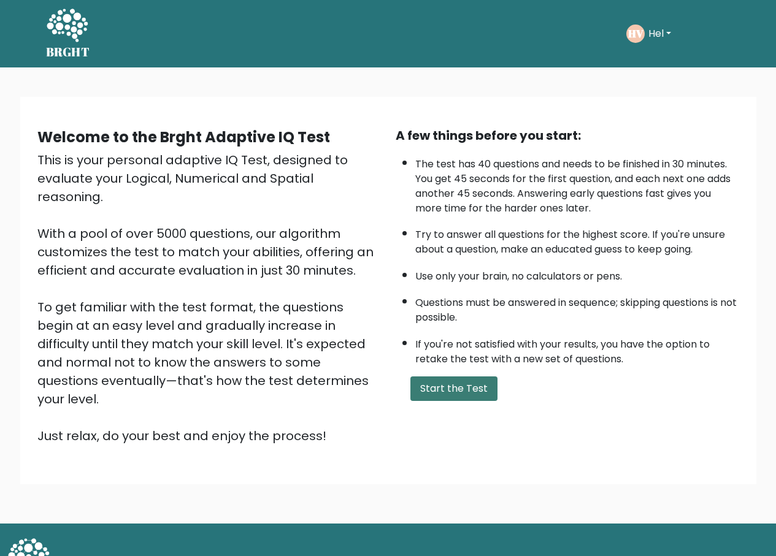
click at [446, 387] on button "Start the Test" at bounding box center [453, 388] width 87 height 25
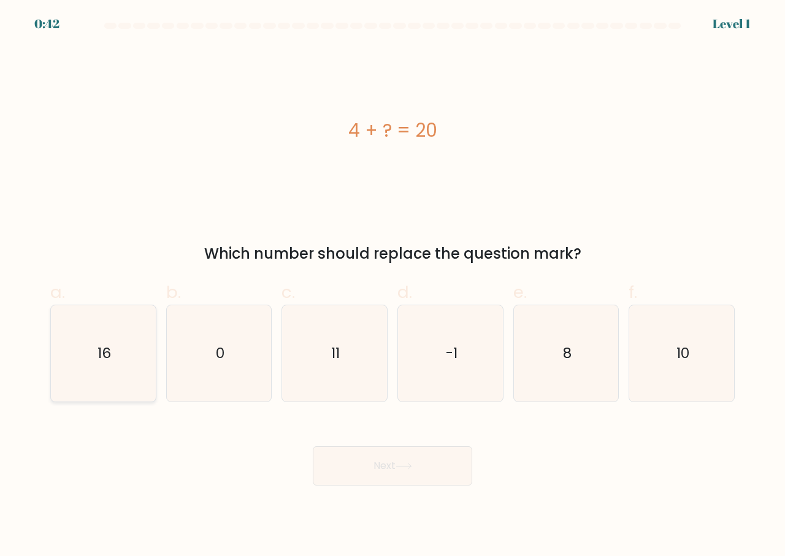
click at [116, 356] on icon "16" at bounding box center [103, 353] width 96 height 96
click at [392, 286] on input "a. 16" at bounding box center [392, 282] width 1 height 8
radio input "true"
click at [380, 474] on button "Next" at bounding box center [392, 465] width 159 height 39
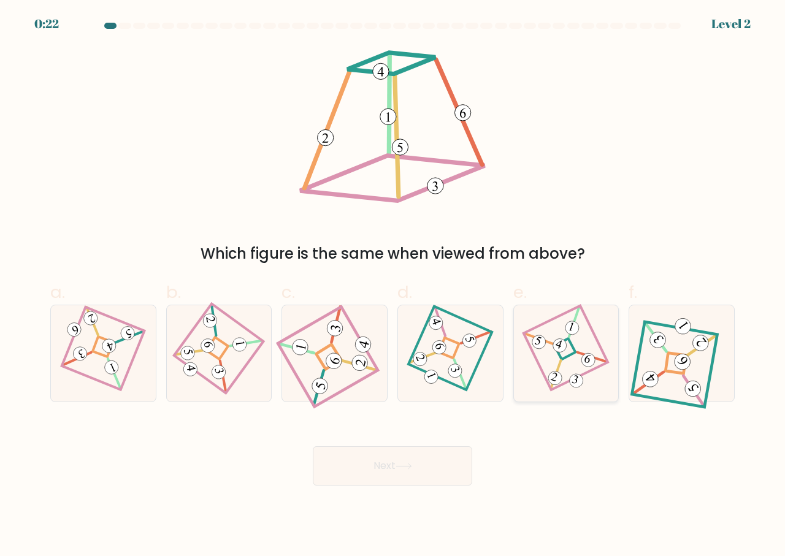
click at [544, 349] on icon at bounding box center [566, 353] width 66 height 77
click at [393, 286] on input "e." at bounding box center [392, 282] width 1 height 8
radio input "true"
click at [381, 447] on div "Next" at bounding box center [392, 451] width 699 height 69
click at [391, 455] on button "Next" at bounding box center [392, 465] width 159 height 39
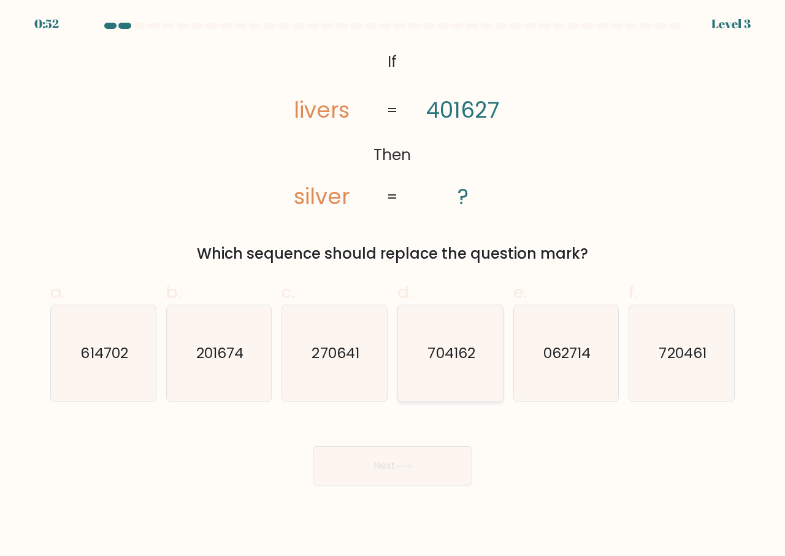
click at [442, 380] on icon "704162" at bounding box center [450, 353] width 96 height 96
click at [393, 286] on input "d. 704162" at bounding box center [392, 282] width 1 height 8
radio input "true"
click at [389, 464] on button "Next" at bounding box center [392, 465] width 159 height 39
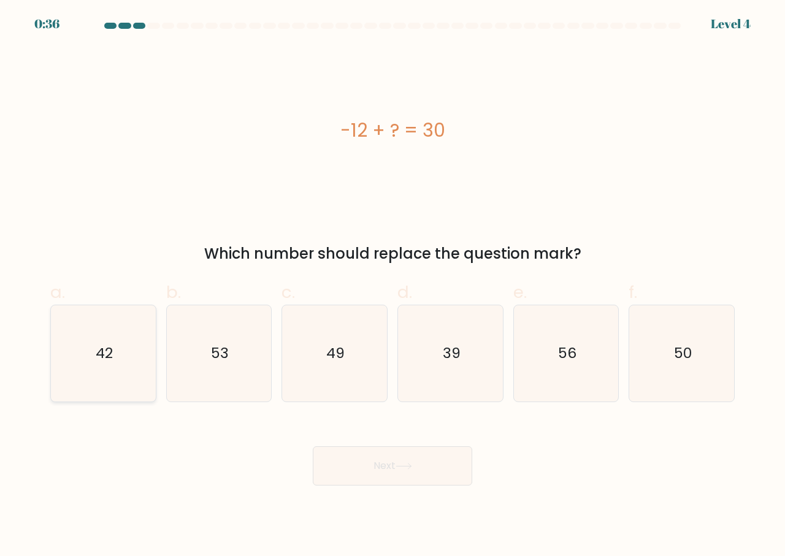
click at [83, 345] on icon "42" at bounding box center [103, 353] width 96 height 96
click at [392, 286] on input "a. 42" at bounding box center [392, 282] width 1 height 8
radio input "true"
click at [395, 476] on button "Next" at bounding box center [392, 465] width 159 height 39
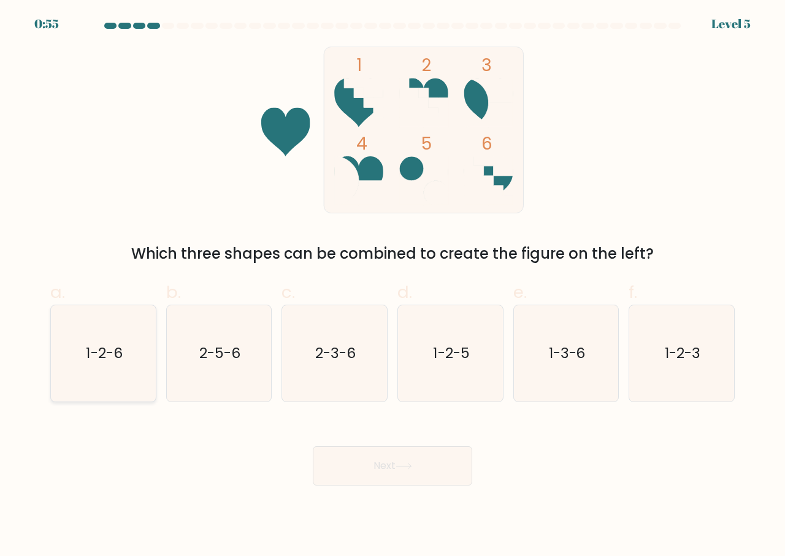
click at [102, 366] on icon "1-2-6" at bounding box center [103, 353] width 96 height 96
click at [392, 286] on input "a. 1-2-6" at bounding box center [392, 282] width 1 height 8
radio input "true"
click at [380, 464] on button "Next" at bounding box center [392, 465] width 159 height 39
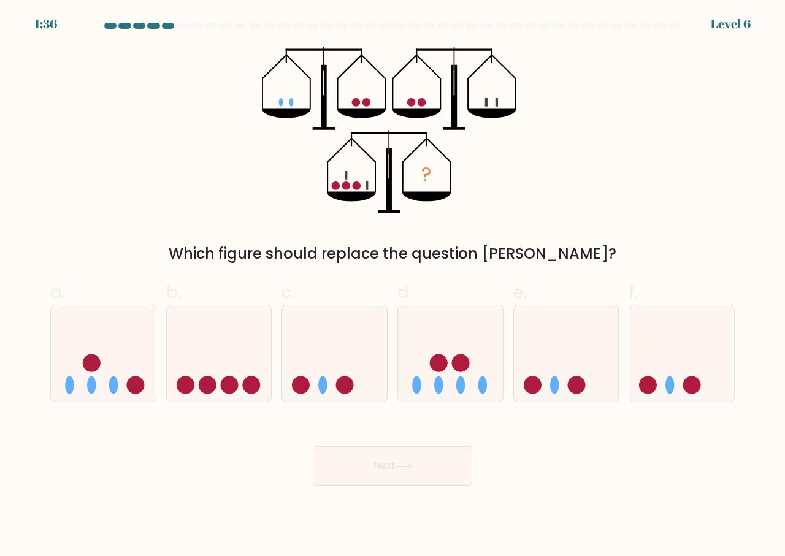
click at [645, 164] on div "? Which figure should replace the question mark?" at bounding box center [392, 156] width 699 height 218
click at [217, 357] on icon at bounding box center [219, 353] width 105 height 86
click at [392, 286] on input "b." at bounding box center [392, 282] width 1 height 8
radio input "true"
click at [386, 460] on button "Next" at bounding box center [392, 465] width 159 height 39
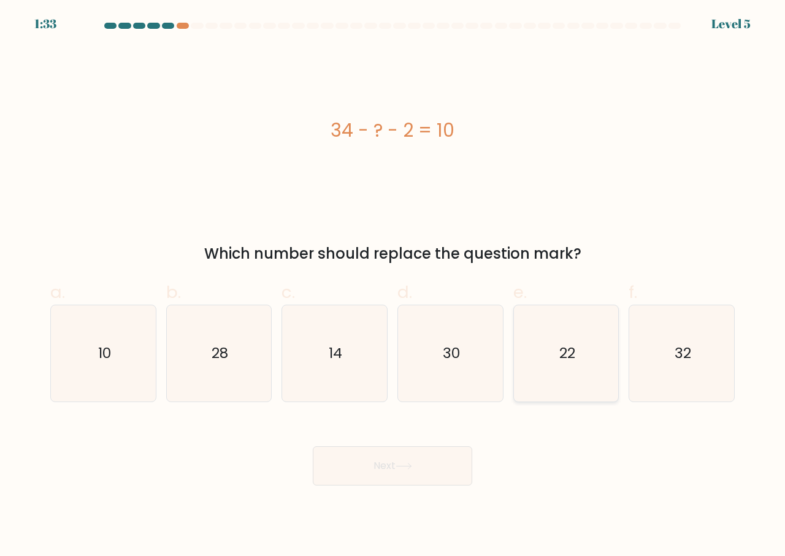
click at [583, 373] on icon "22" at bounding box center [566, 353] width 96 height 96
click at [393, 286] on input "e. 22" at bounding box center [392, 282] width 1 height 8
radio input "true"
click at [378, 470] on button "Next" at bounding box center [392, 465] width 159 height 39
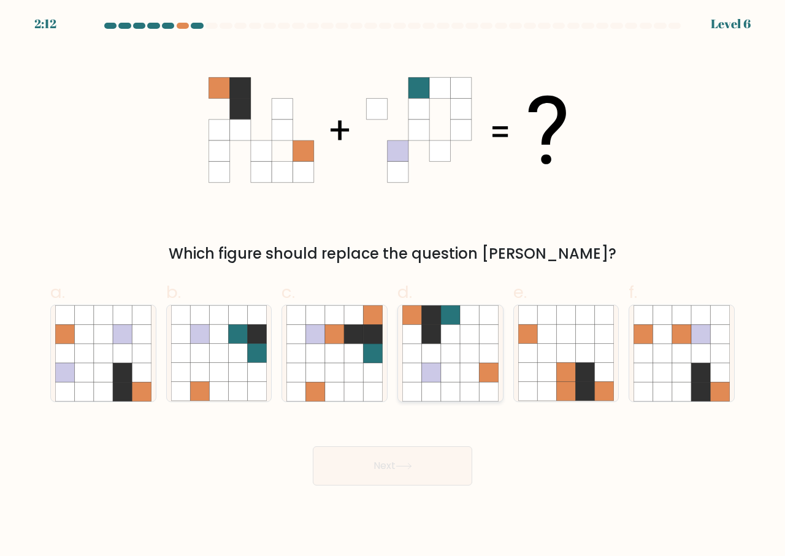
drag, startPoint x: 459, startPoint y: 361, endPoint x: 443, endPoint y: 381, distance: 26.2
click at [457, 363] on icon at bounding box center [450, 353] width 19 height 19
click at [393, 286] on input "d." at bounding box center [392, 282] width 1 height 8
radio input "true"
drag, startPoint x: 396, startPoint y: 468, endPoint x: 399, endPoint y: 463, distance: 6.3
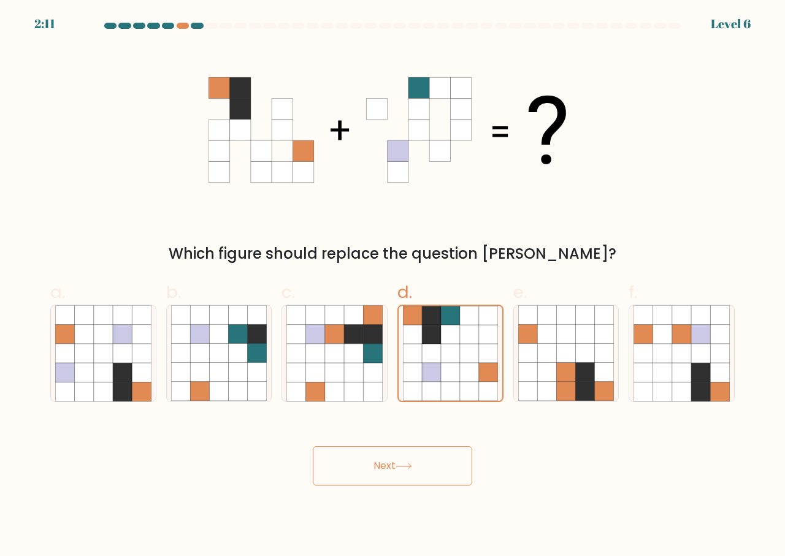
click at [397, 468] on button "Next" at bounding box center [392, 465] width 159 height 39
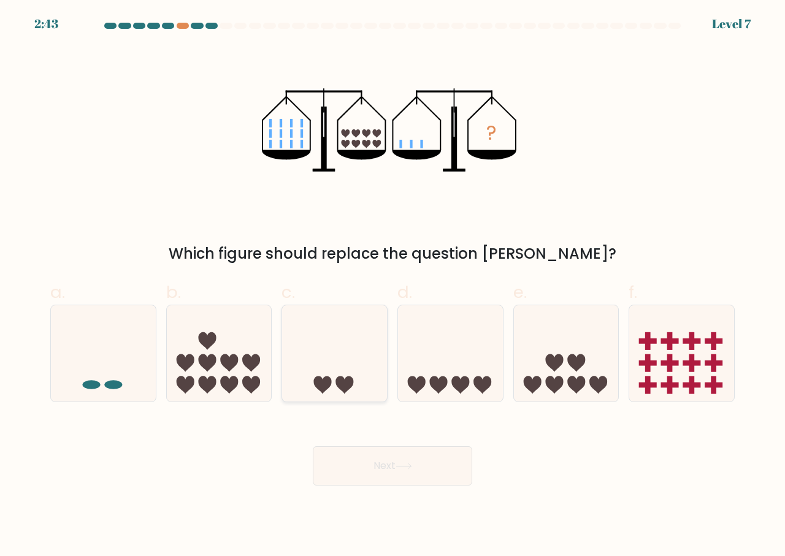
drag, startPoint x: 341, startPoint y: 369, endPoint x: 343, endPoint y: 411, distance: 42.3
click at [340, 369] on icon at bounding box center [334, 353] width 105 height 86
click at [392, 286] on input "c." at bounding box center [392, 282] width 1 height 8
radio input "true"
drag, startPoint x: 387, startPoint y: 471, endPoint x: 395, endPoint y: 407, distance: 64.9
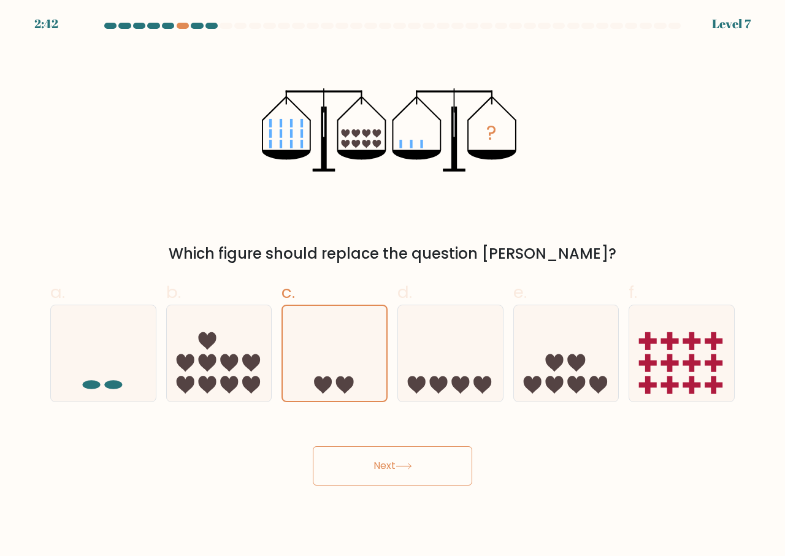
click at [387, 471] on button "Next" at bounding box center [392, 465] width 159 height 39
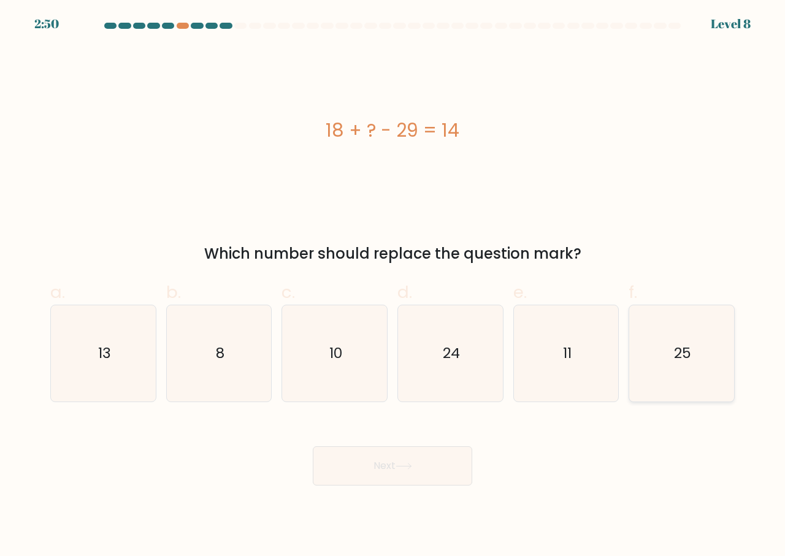
click at [676, 351] on text "25" at bounding box center [682, 353] width 17 height 20
click at [393, 286] on input "f. 25" at bounding box center [392, 282] width 1 height 8
radio input "true"
click at [383, 467] on button "Next" at bounding box center [392, 465] width 159 height 39
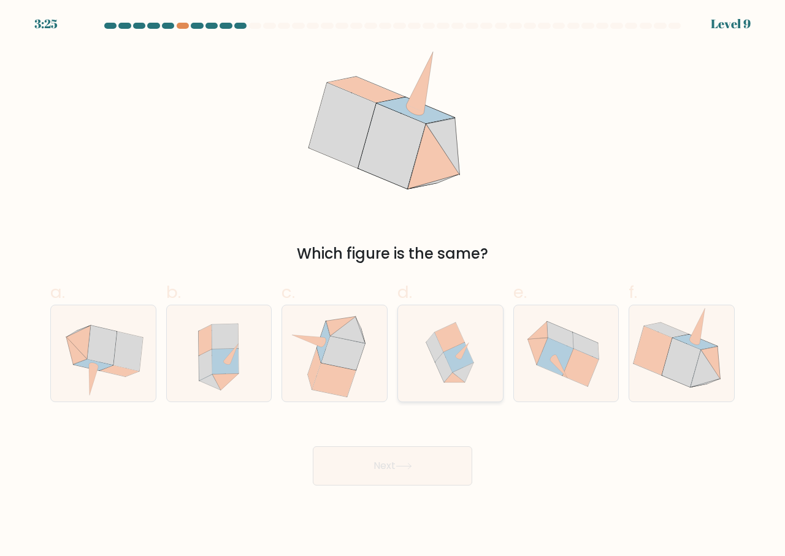
click at [454, 349] on icon at bounding box center [458, 358] width 30 height 30
click at [393, 286] on input "d." at bounding box center [392, 282] width 1 height 8
radio input "true"
click at [400, 477] on button "Next" at bounding box center [392, 465] width 159 height 39
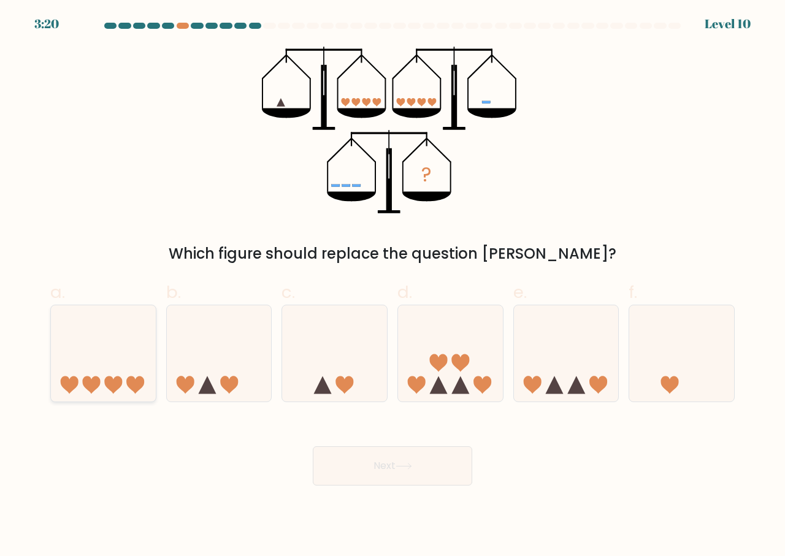
click at [109, 354] on icon at bounding box center [103, 353] width 105 height 86
click at [392, 286] on input "a." at bounding box center [392, 282] width 1 height 8
radio input "true"
click at [403, 468] on icon at bounding box center [403, 466] width 17 height 7
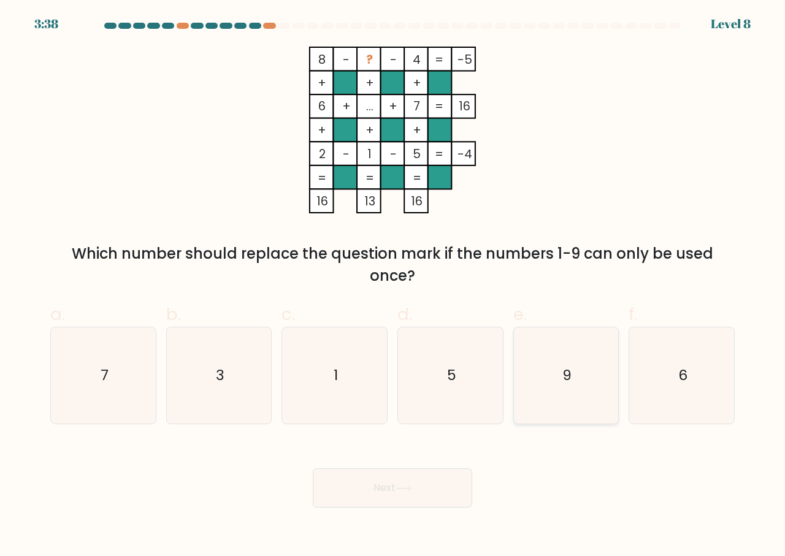
click at [565, 393] on icon "9" at bounding box center [566, 375] width 96 height 96
click at [393, 286] on input "e. 9" at bounding box center [392, 282] width 1 height 8
radio input "true"
click at [384, 495] on button "Next" at bounding box center [392, 487] width 159 height 39
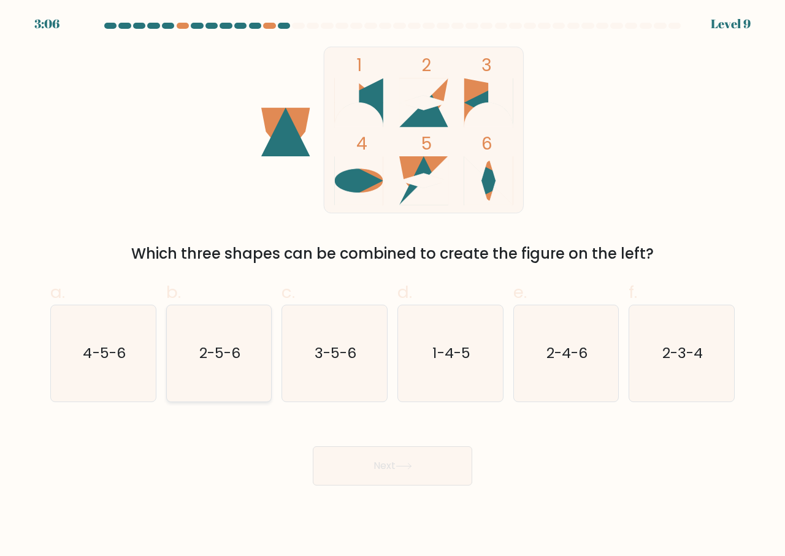
click at [215, 380] on icon "2-5-6" at bounding box center [219, 353] width 96 height 96
click at [392, 286] on input "b. 2-5-6" at bounding box center [392, 282] width 1 height 8
radio input "true"
click at [405, 463] on icon at bounding box center [403, 466] width 17 height 7
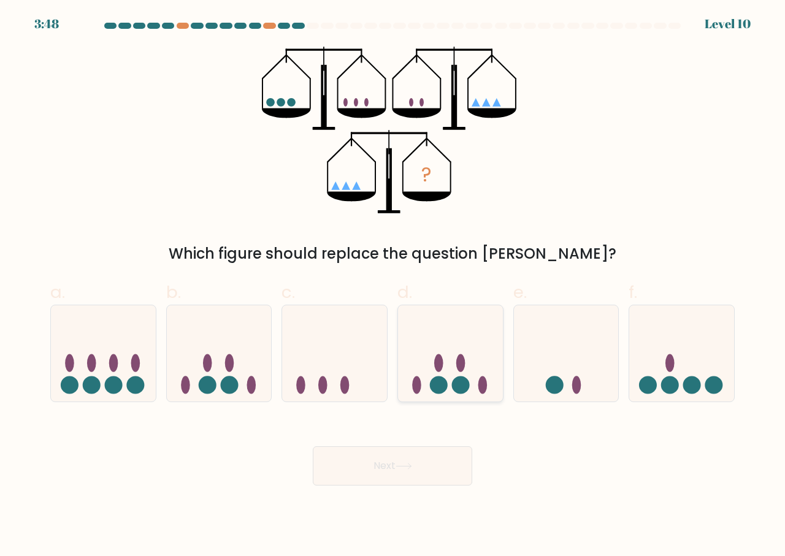
drag, startPoint x: 380, startPoint y: 467, endPoint x: 490, endPoint y: 376, distance: 143.3
click at [394, 456] on button "Next" at bounding box center [392, 465] width 159 height 39
click at [312, 167] on icon "?" at bounding box center [392, 130] width 261 height 167
click at [344, 360] on icon at bounding box center [334, 353] width 105 height 86
click at [392, 286] on input "c." at bounding box center [392, 282] width 1 height 8
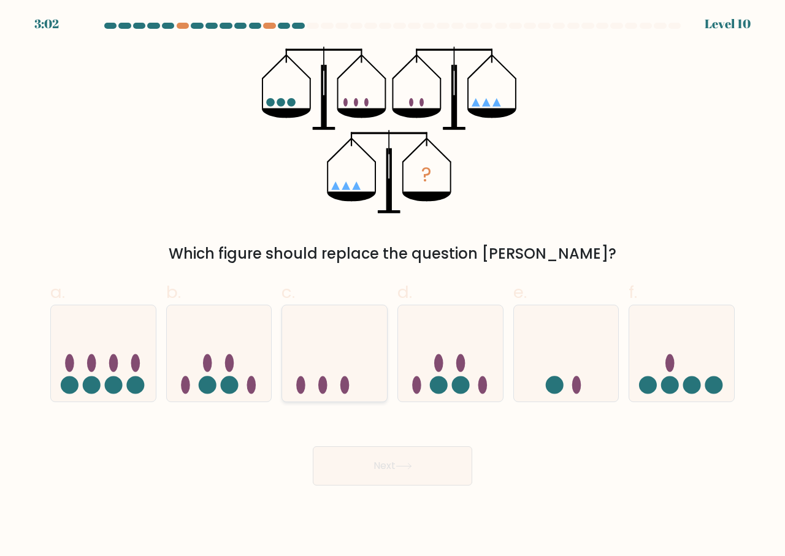
radio input "true"
drag, startPoint x: 370, startPoint y: 468, endPoint x: 404, endPoint y: 329, distance: 142.8
click at [370, 468] on button "Next" at bounding box center [392, 465] width 159 height 39
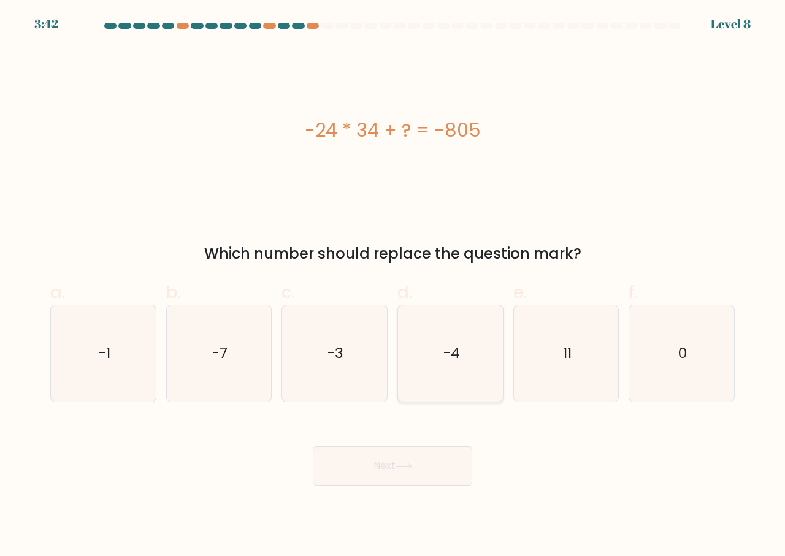
click at [443, 376] on icon "-4" at bounding box center [450, 353] width 96 height 96
click at [393, 286] on input "d. -4" at bounding box center [392, 282] width 1 height 8
radio input "true"
click at [387, 474] on button "Next" at bounding box center [392, 465] width 159 height 39
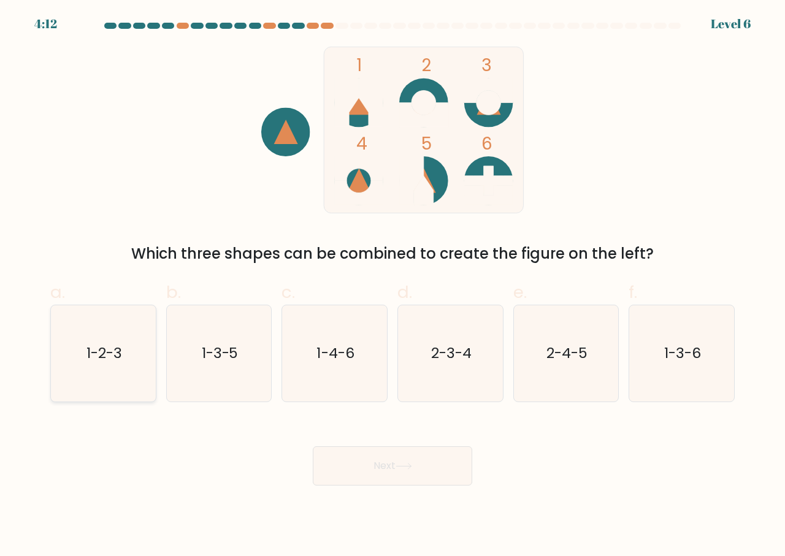
click at [86, 365] on icon "1-2-3" at bounding box center [103, 353] width 96 height 96
click at [392, 286] on input "a. 1-2-3" at bounding box center [392, 282] width 1 height 8
radio input "true"
click at [385, 464] on button "Next" at bounding box center [392, 465] width 159 height 39
